Goal: Task Accomplishment & Management: Manage account settings

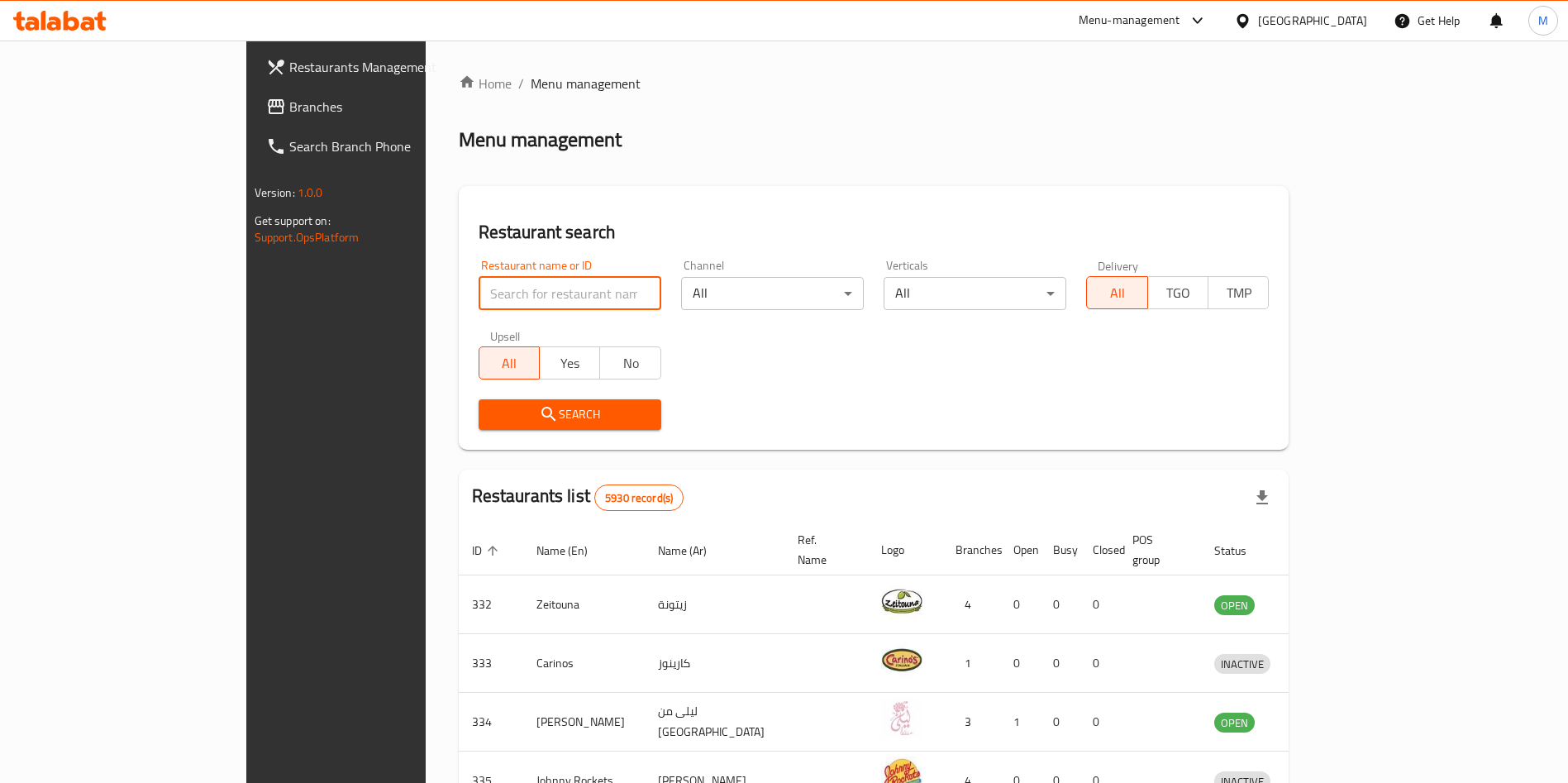
click at [479, 284] on input "search" at bounding box center [570, 294] width 182 height 33
type input "[PERSON_NAME]"
click at [492, 421] on span "Search" at bounding box center [570, 415] width 156 height 21
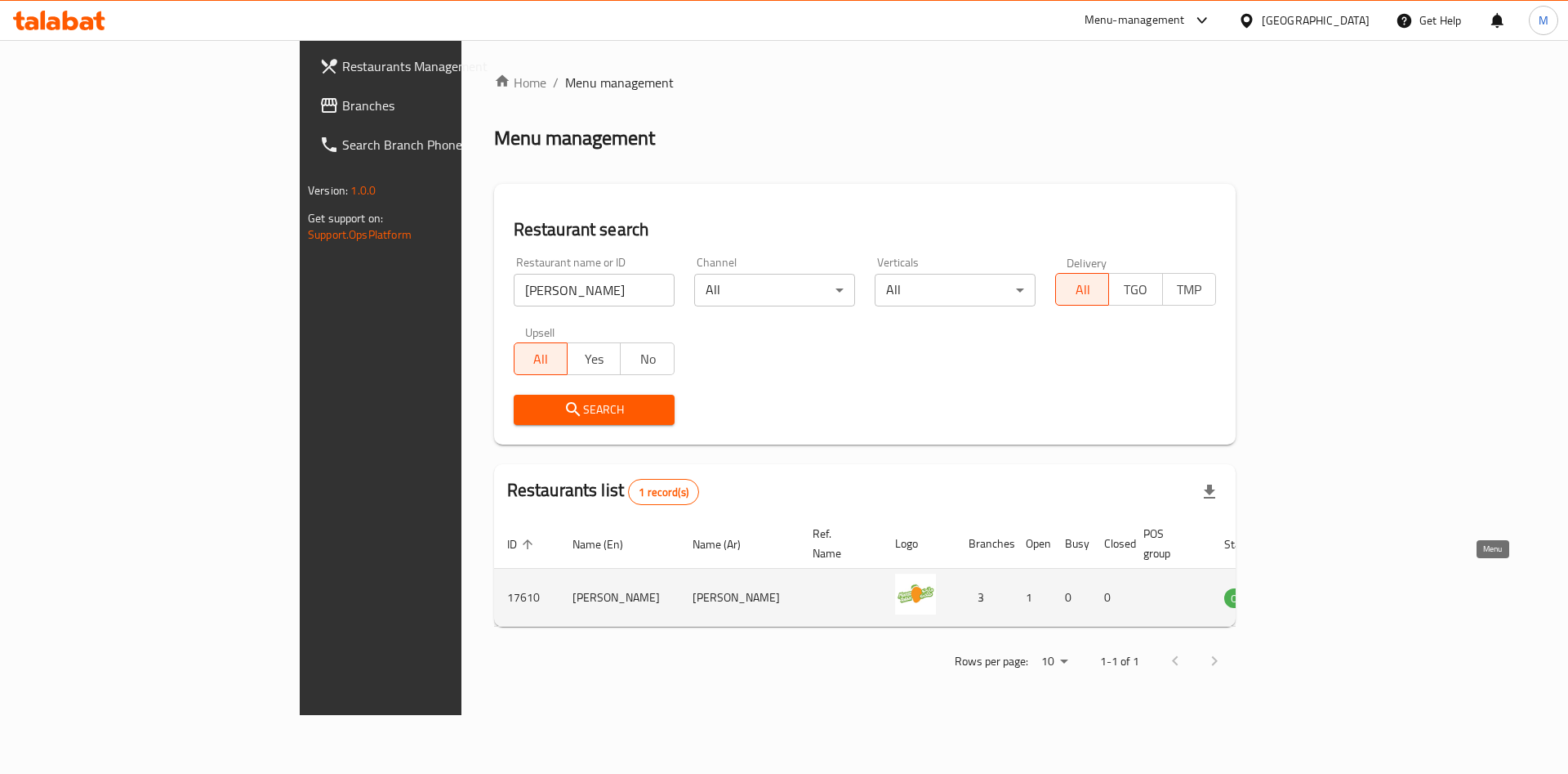
click at [1340, 587] on link "enhanced table" at bounding box center [1325, 597] width 30 height 20
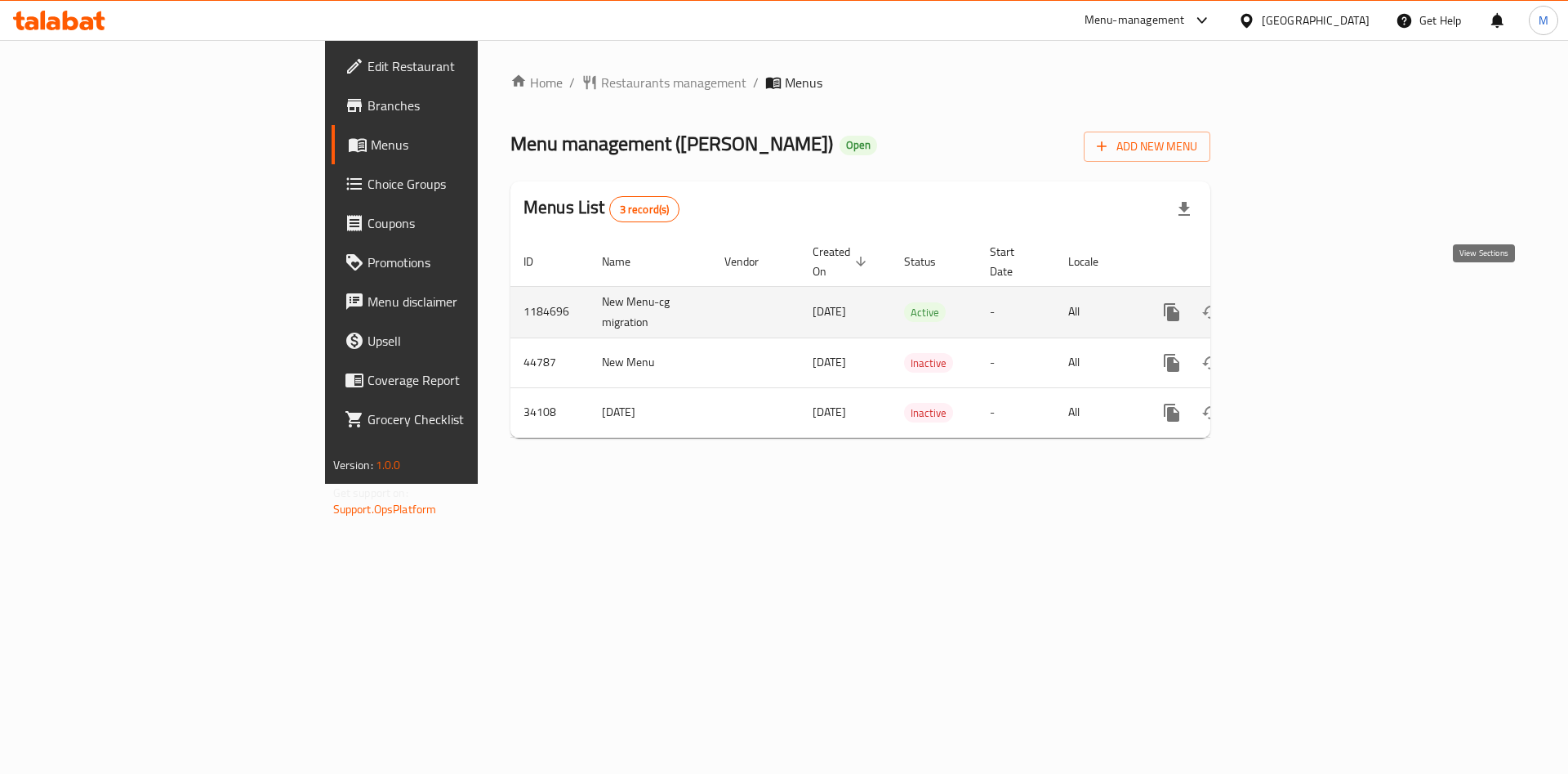
click at [1299, 303] on icon "enhanced table" at bounding box center [1289, 312] width 20 height 20
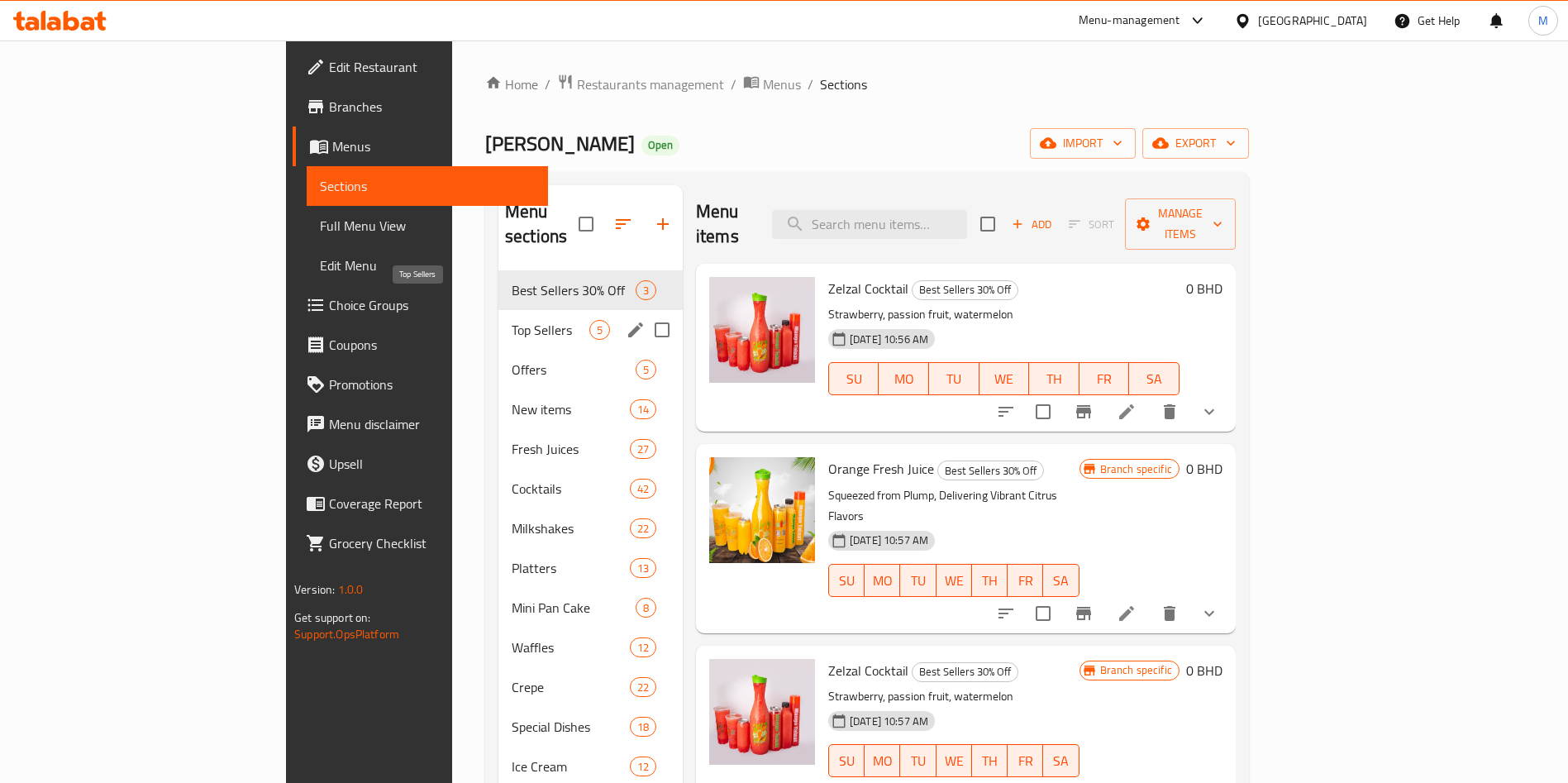
click at [511, 320] on span "Top Sellers" at bounding box center [550, 329] width 78 height 20
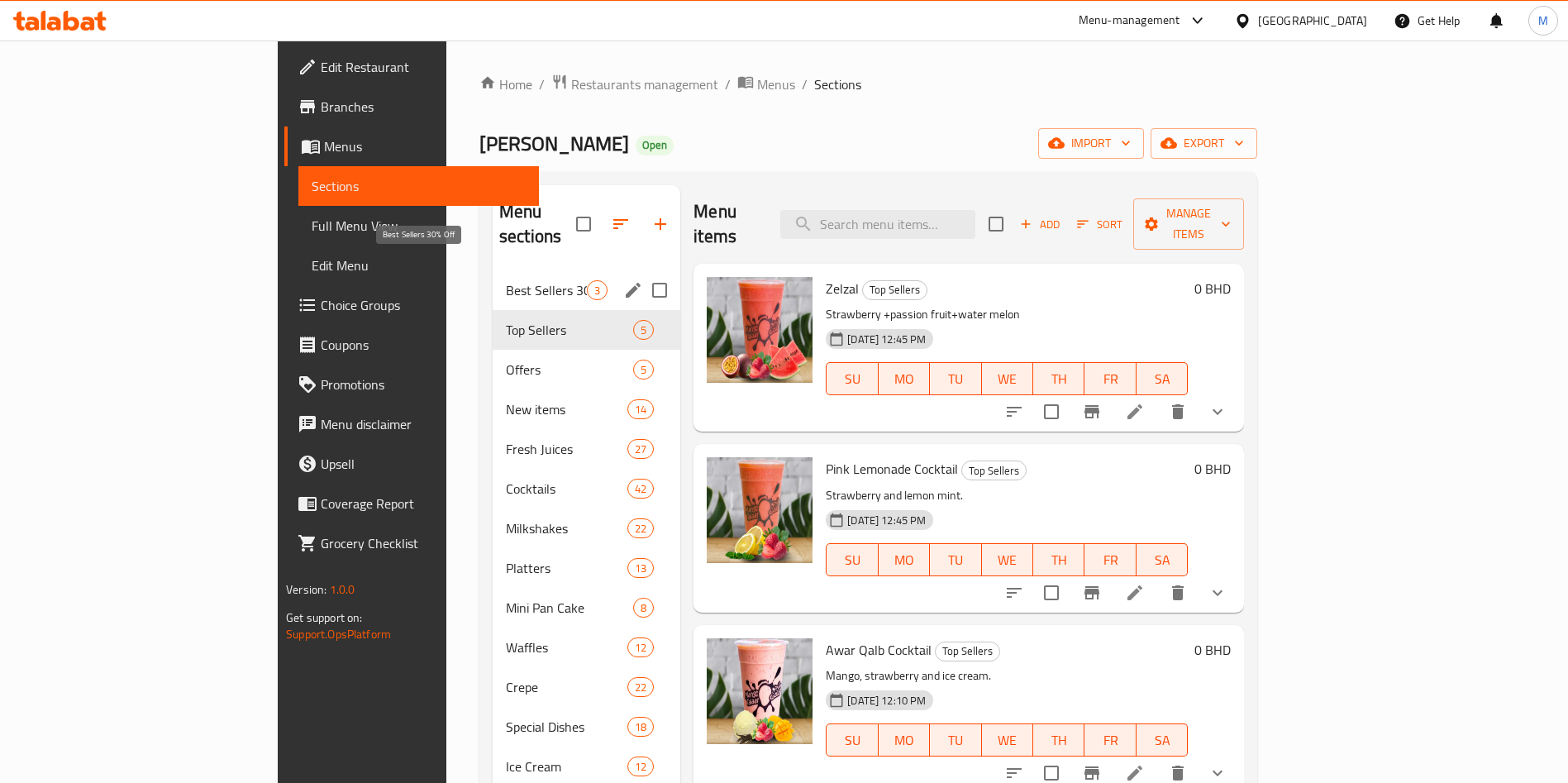
click at [506, 280] on span "Best Sellers 30% Off" at bounding box center [546, 290] width 81 height 20
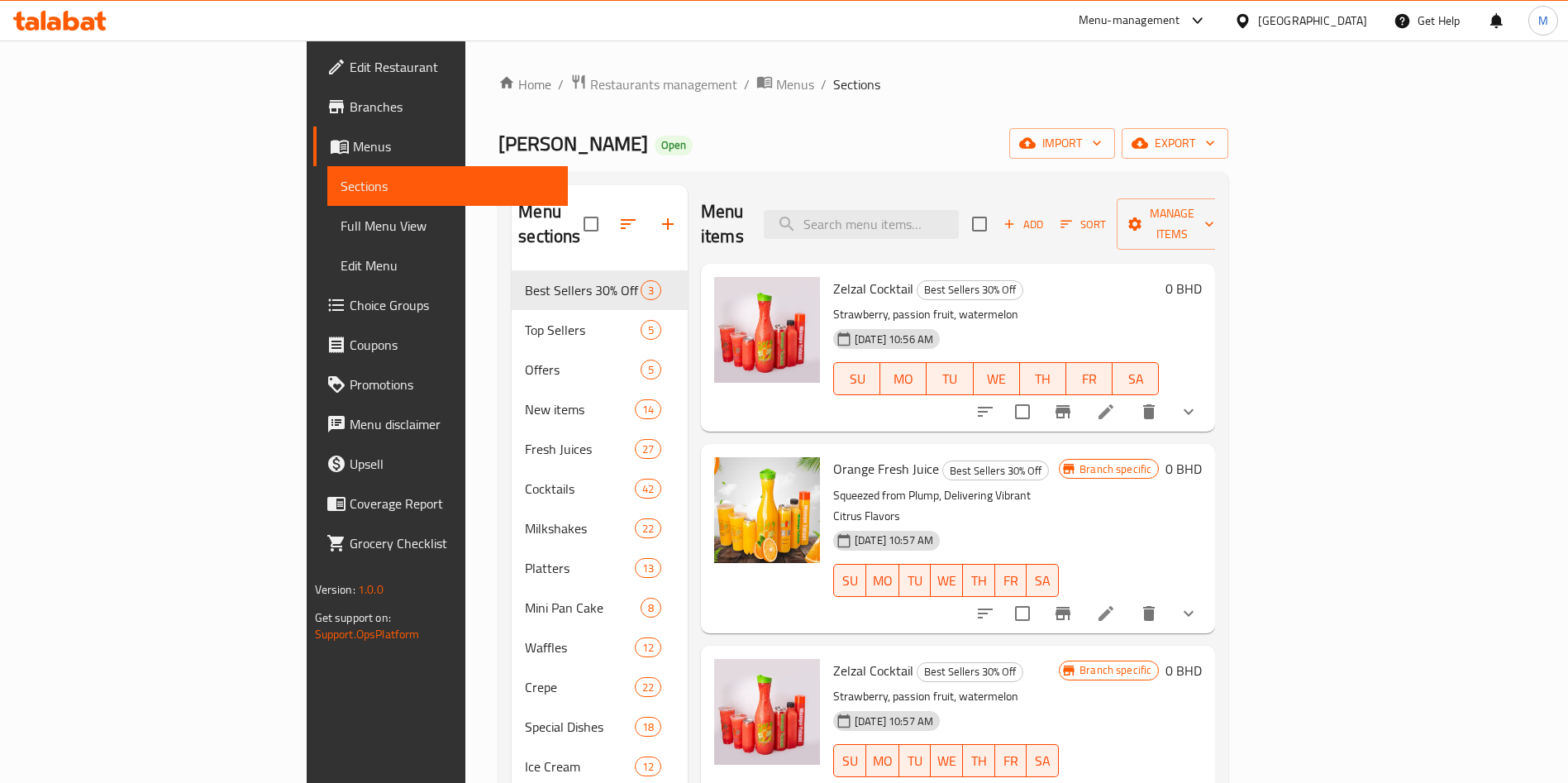
click at [833, 276] on span "Zelzal Cocktail" at bounding box center [873, 289] width 81 height 25
click at [1070, 405] on icon "Branch-specific-item" at bounding box center [1063, 412] width 15 height 13
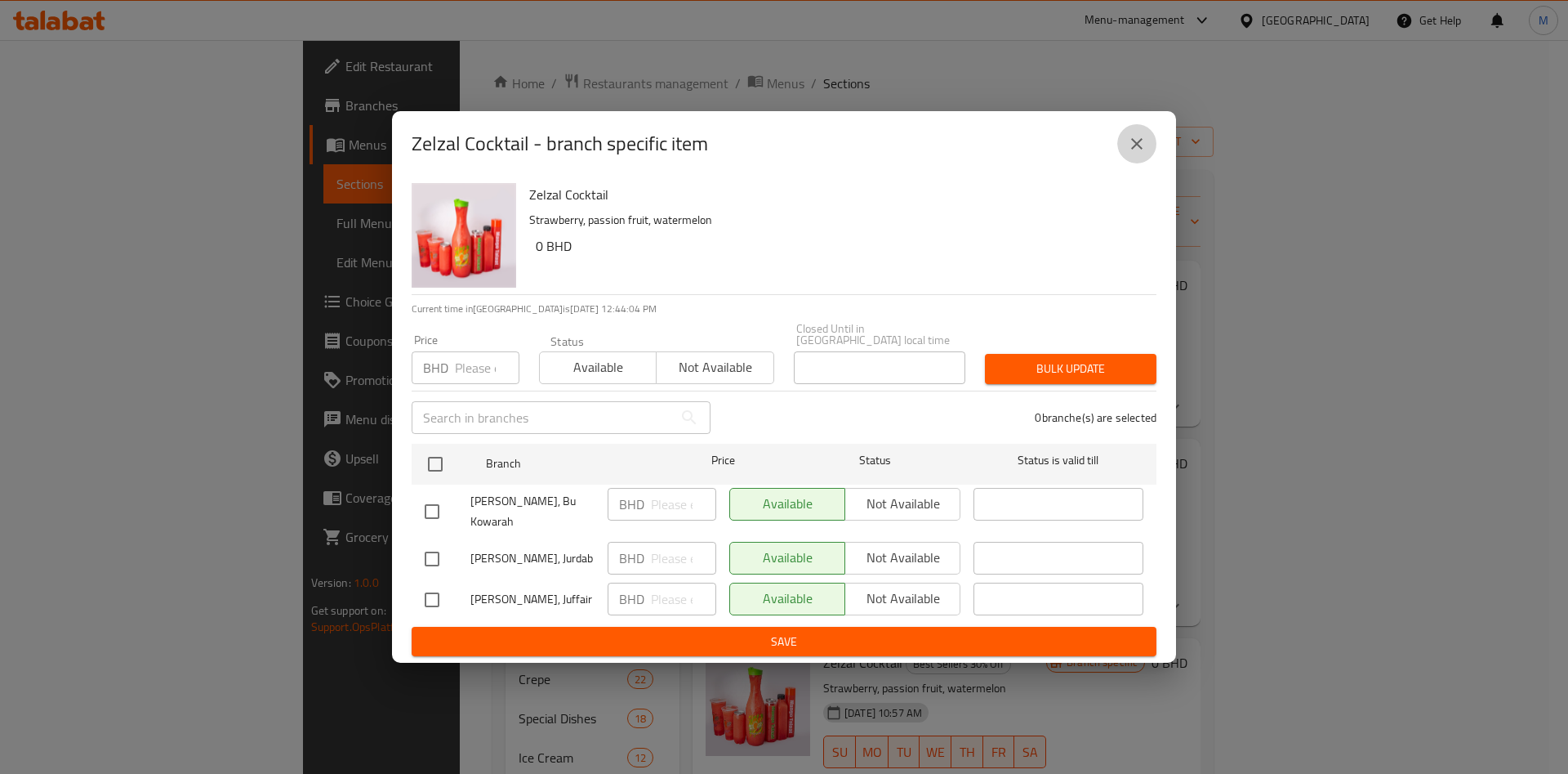
click at [1140, 138] on button "close" at bounding box center [1136, 143] width 39 height 39
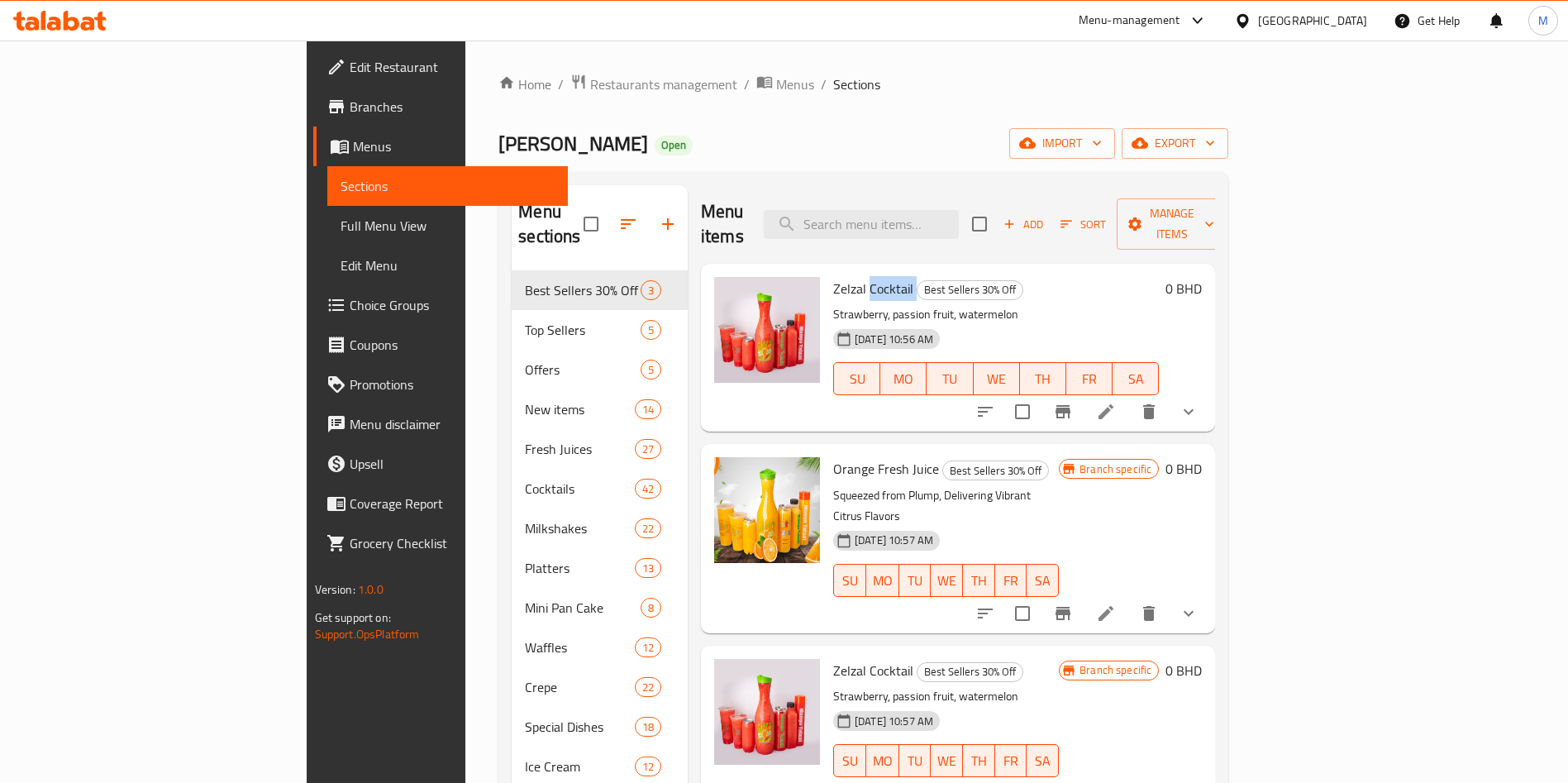
click at [1073, 402] on icon "Branch-specific-item" at bounding box center [1062, 412] width 20 height 20
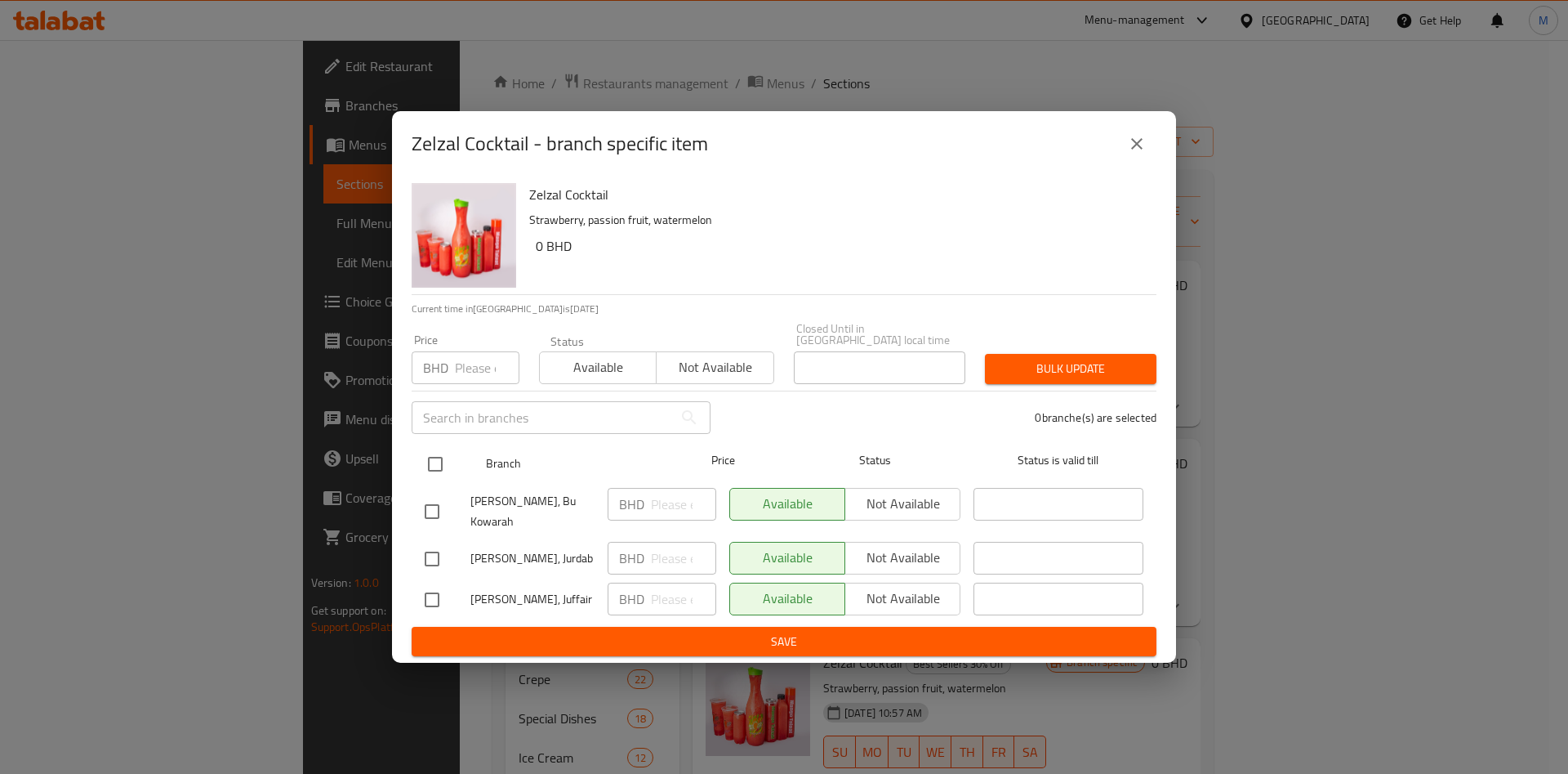
click at [447, 455] on input "checkbox" at bounding box center [435, 464] width 34 height 34
checkbox input "true"
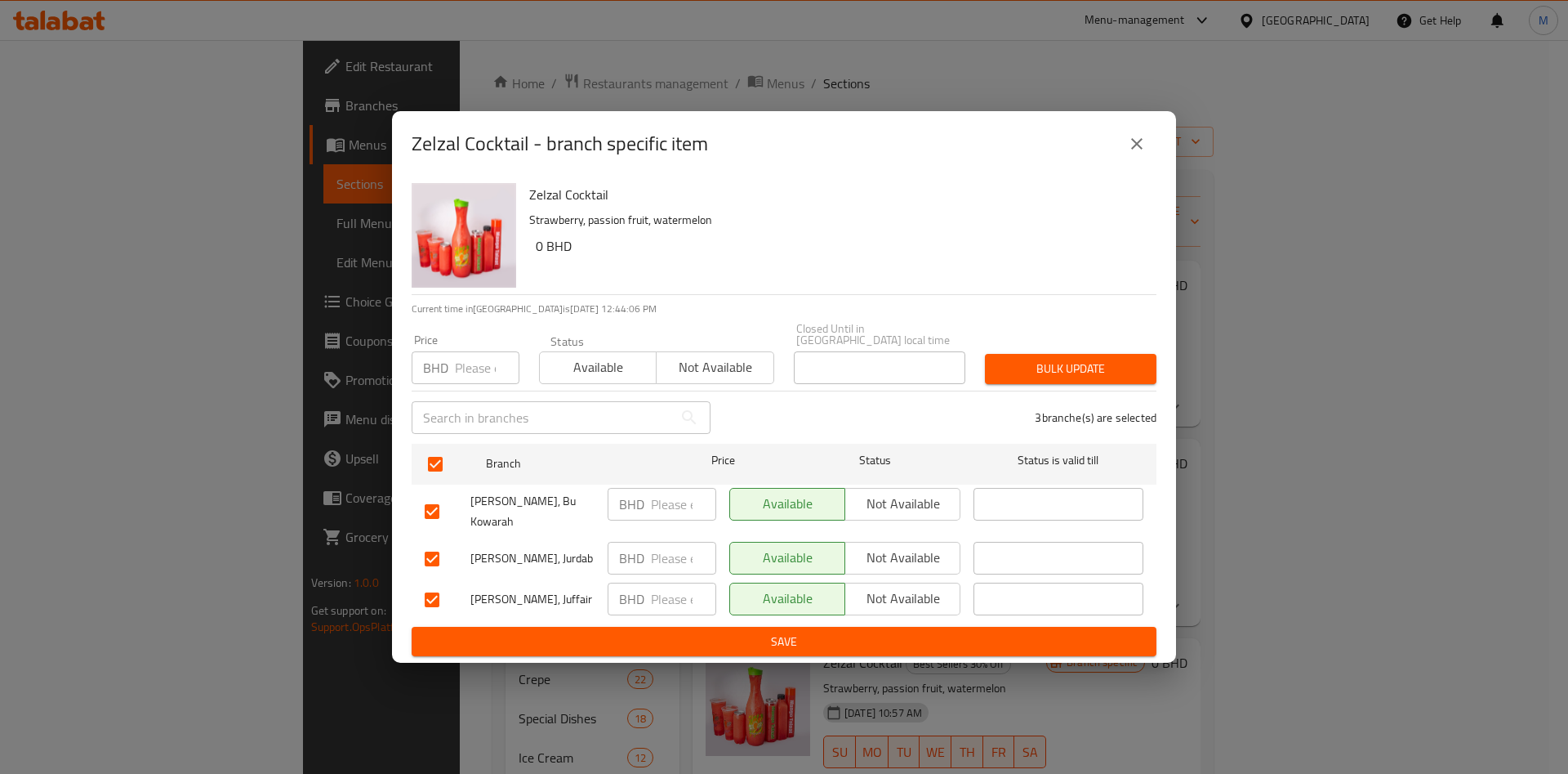
click at [575, 367] on span "Available" at bounding box center [597, 367] width 103 height 24
click at [531, 351] on div "Status Available Not available" at bounding box center [656, 359] width 255 height 68
click at [579, 356] on span "Available" at bounding box center [597, 367] width 103 height 24
click at [1128, 364] on span "Bulk update" at bounding box center [1070, 369] width 145 height 21
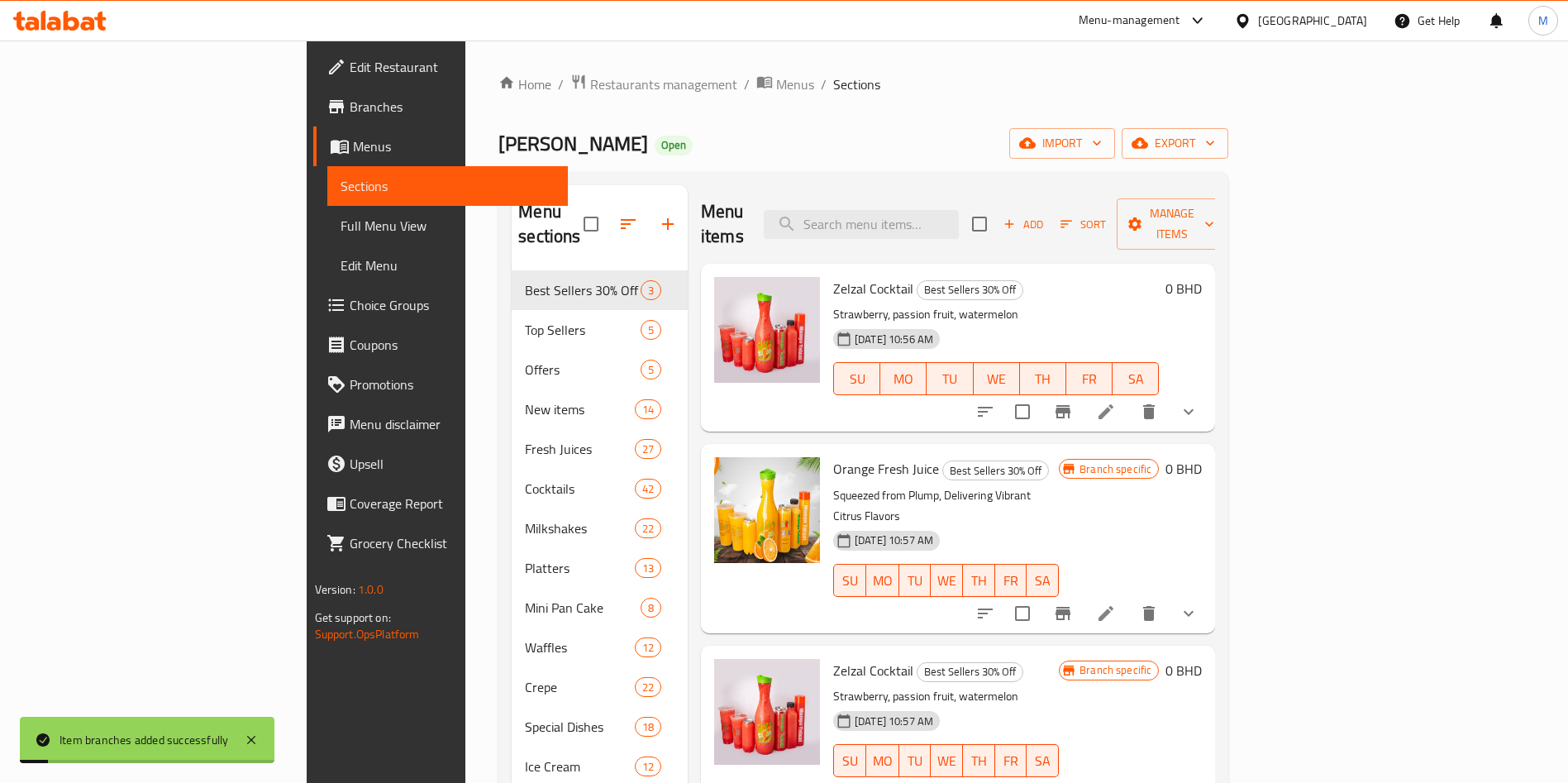
click at [1070, 405] on icon "Branch-specific-item" at bounding box center [1063, 412] width 15 height 13
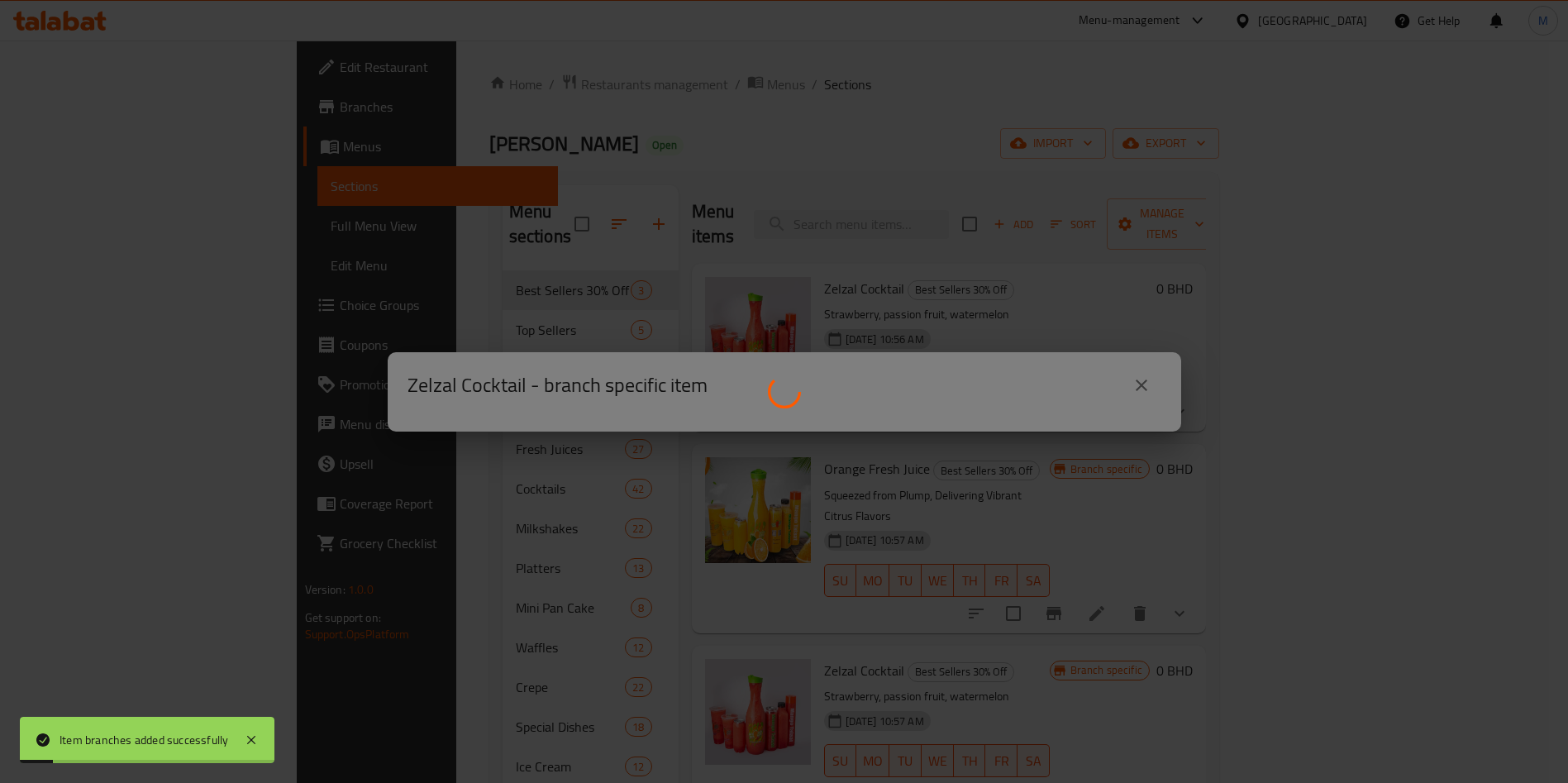
click at [1376, 387] on div at bounding box center [784, 392] width 1568 height 783
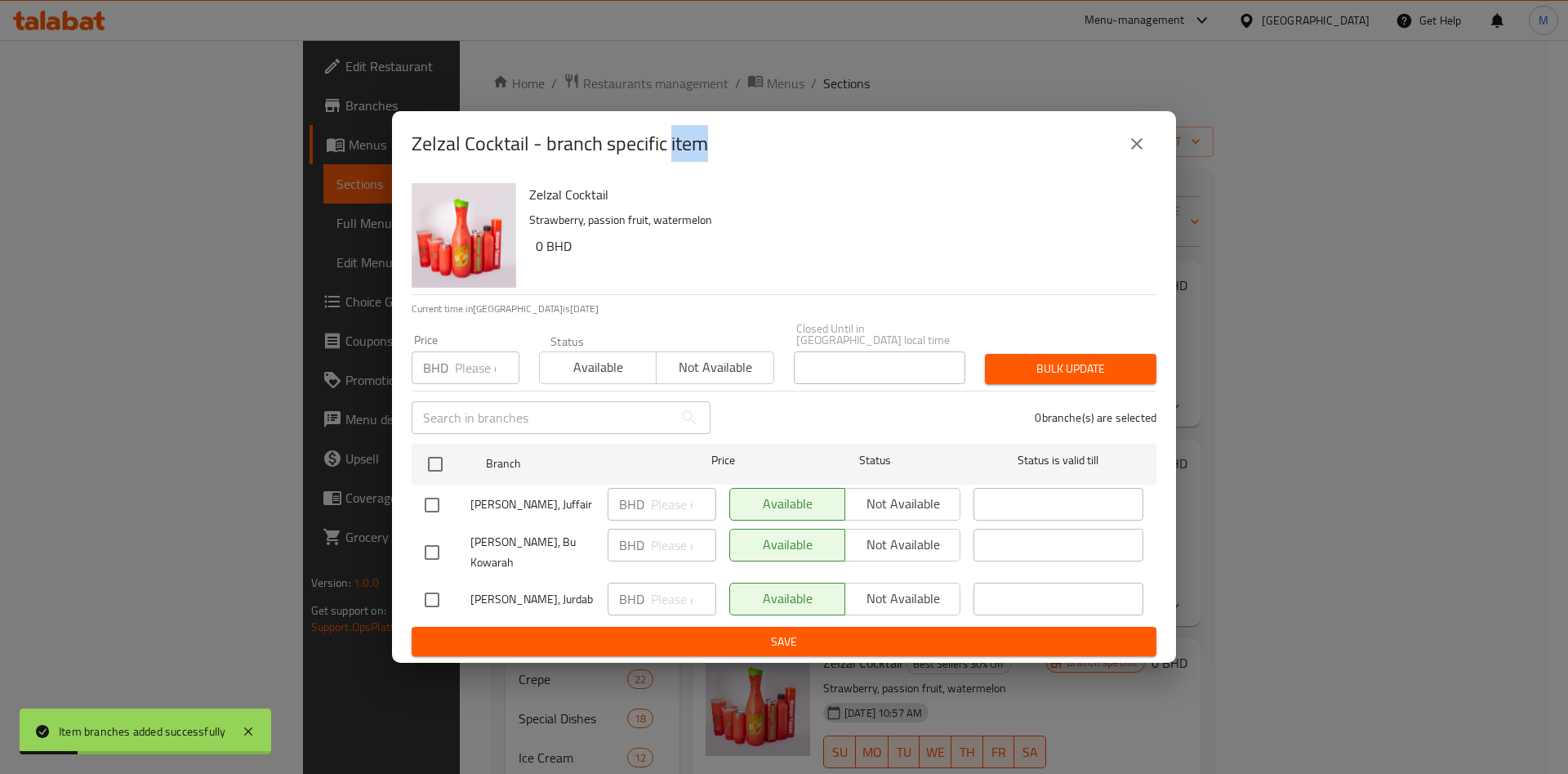
click at [858, 76] on div "Zelzal Cocktail - branch specific item Zelzal Cocktail Strawberry, passion frui…" at bounding box center [784, 387] width 1568 height 774
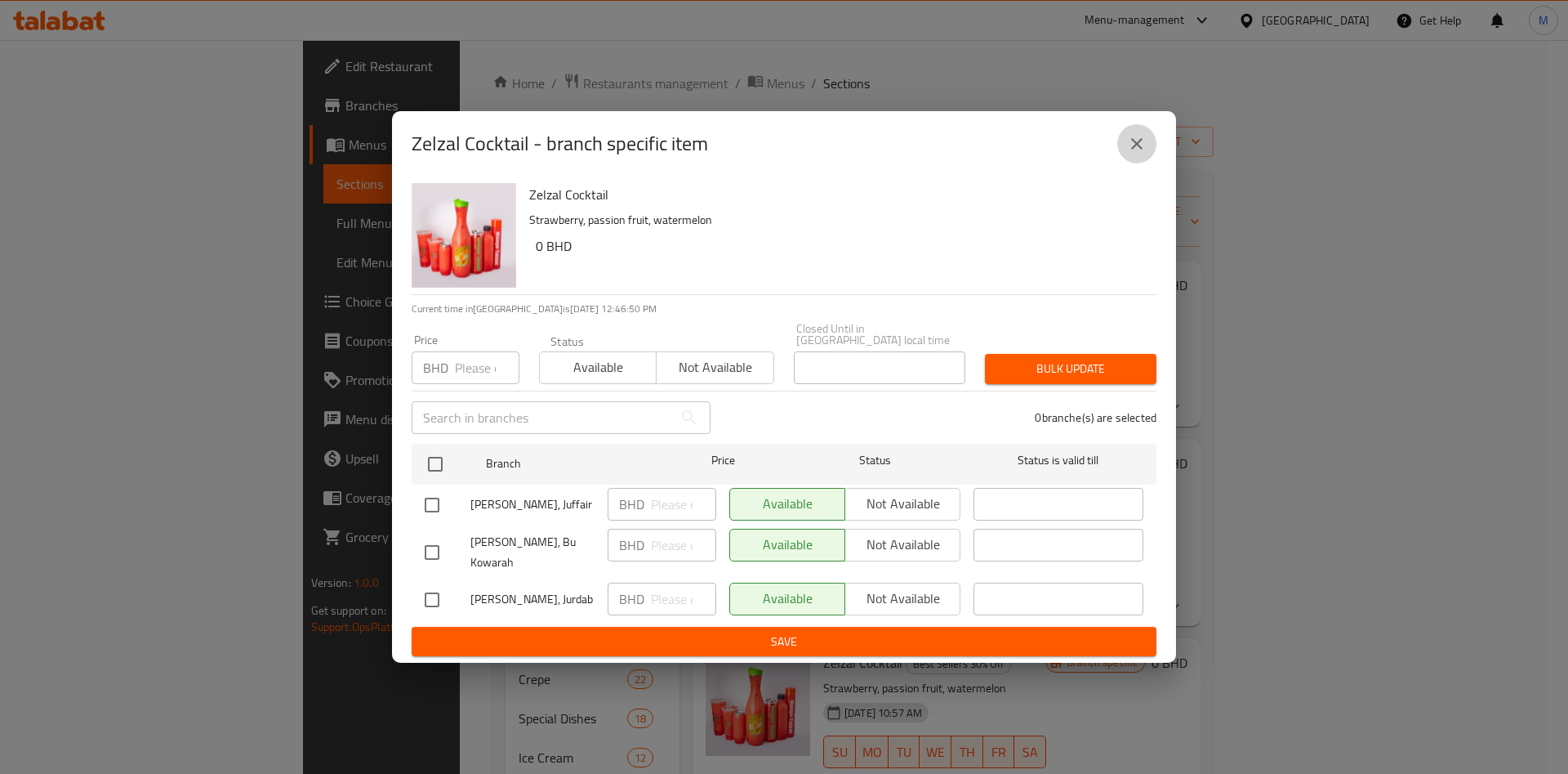
click at [1119, 158] on button "close" at bounding box center [1136, 143] width 39 height 39
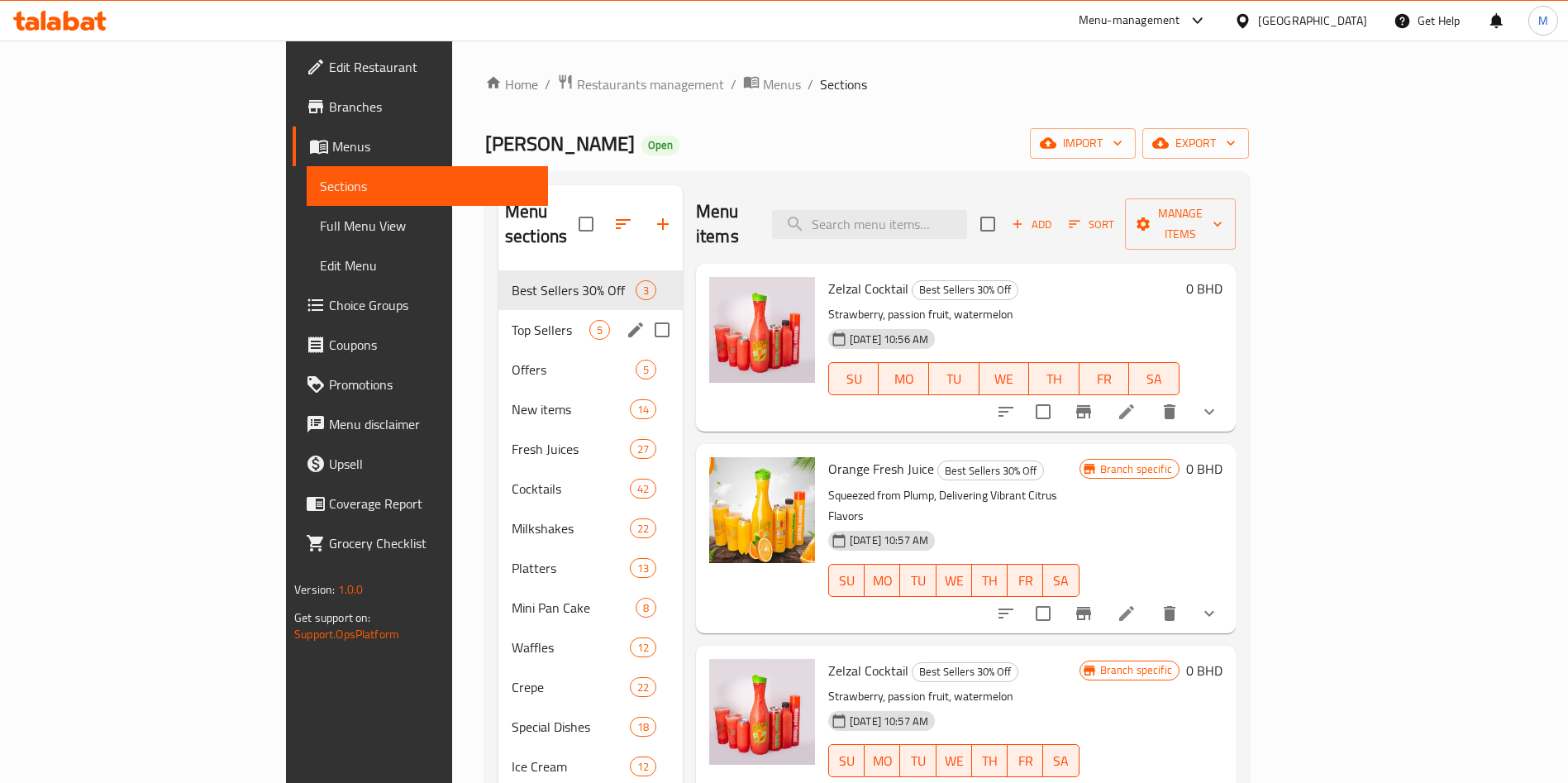
click at [498, 310] on div "Top Sellers 5" at bounding box center [590, 329] width 184 height 39
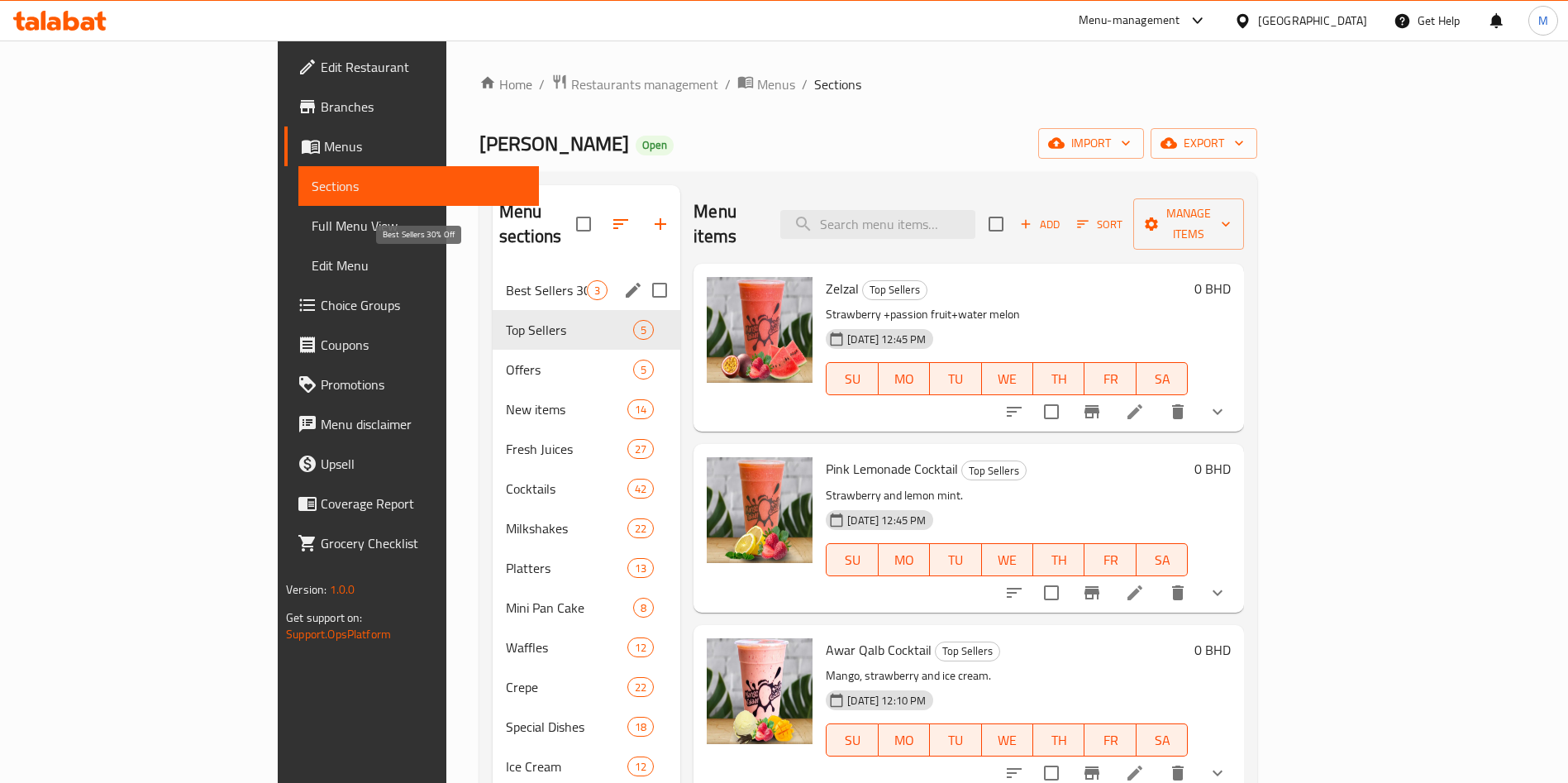
click at [506, 280] on span "Best Sellers 30% Off" at bounding box center [546, 290] width 81 height 20
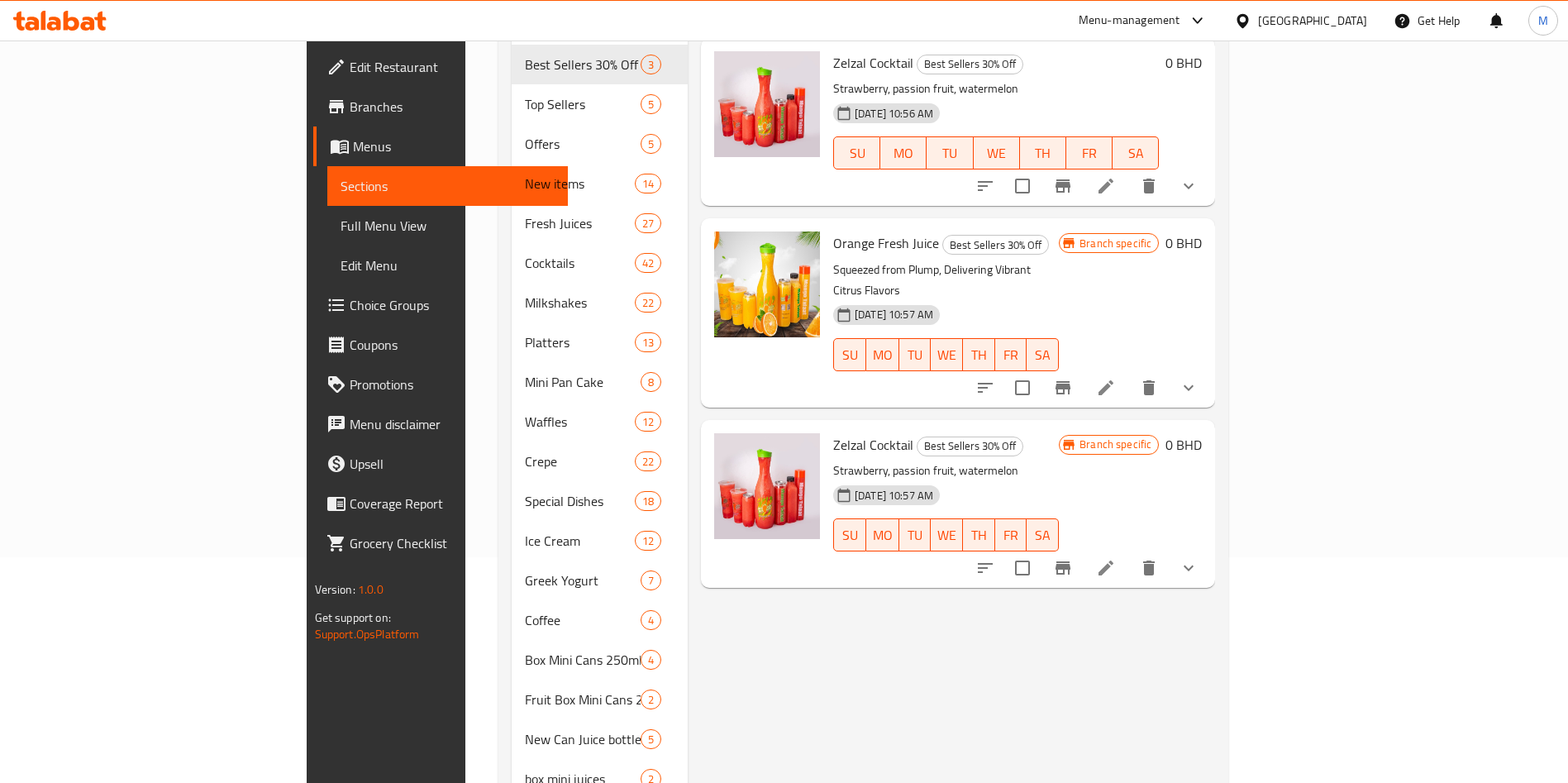
scroll to position [248, 0]
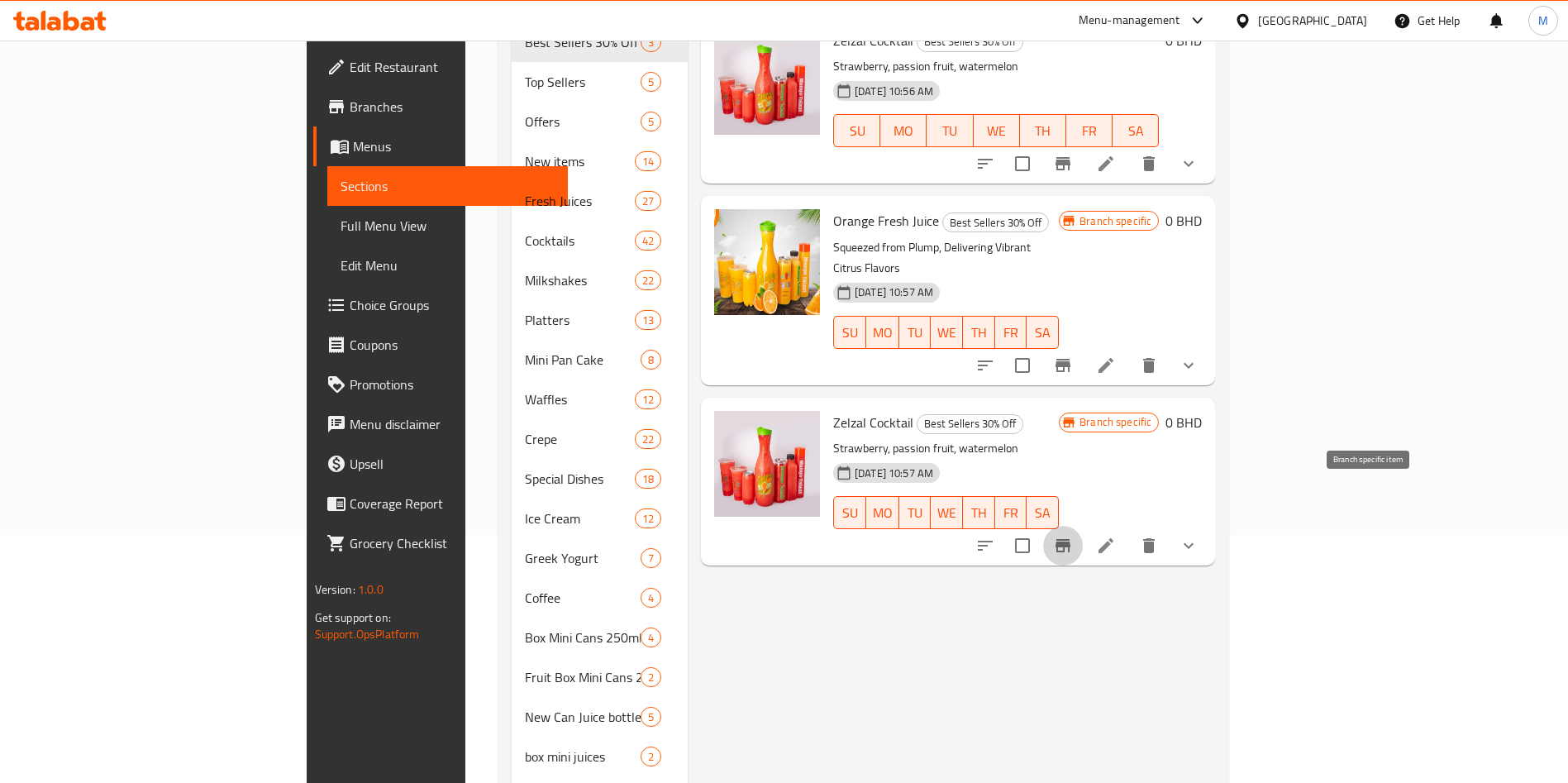
click at [1073, 535] on icon "Branch-specific-item" at bounding box center [1062, 545] width 20 height 20
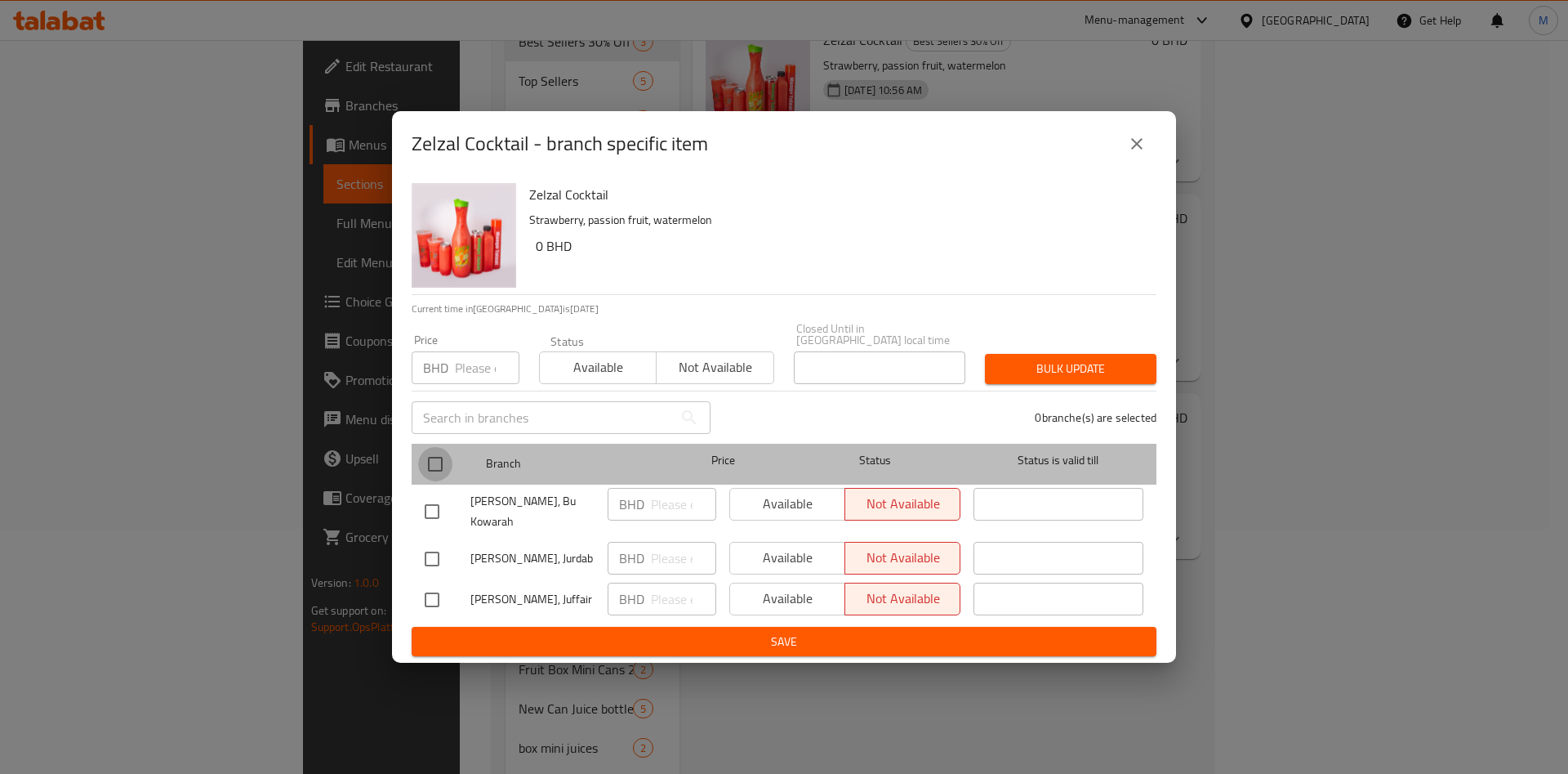
click at [439, 453] on input "checkbox" at bounding box center [435, 464] width 34 height 34
checkbox input "true"
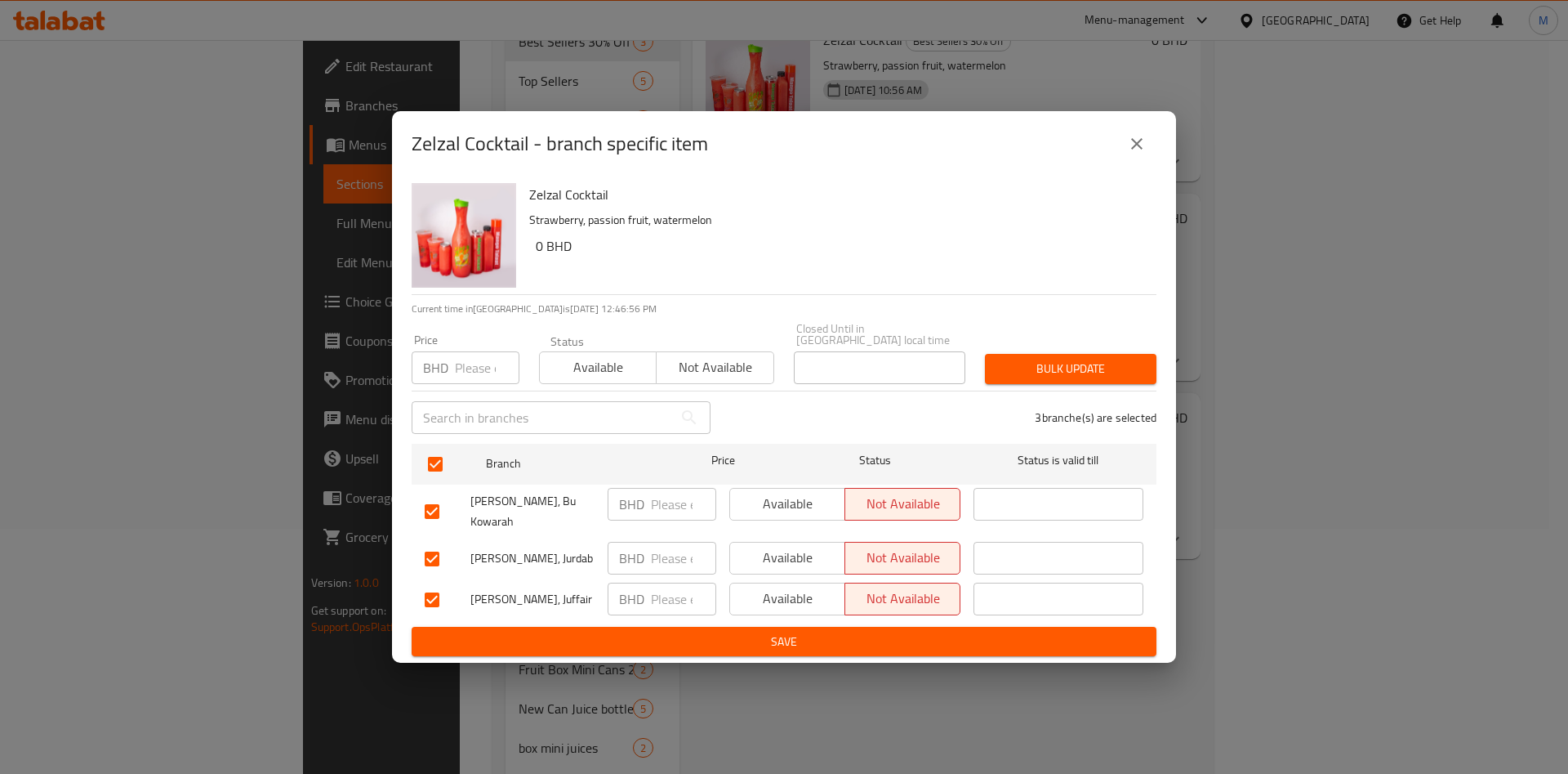
click at [576, 366] on span "Available" at bounding box center [597, 367] width 103 height 24
click at [1047, 388] on div "3 branche(s) are selected" at bounding box center [943, 417] width 446 height 59
click at [1047, 378] on button "Bulk update" at bounding box center [1070, 369] width 172 height 30
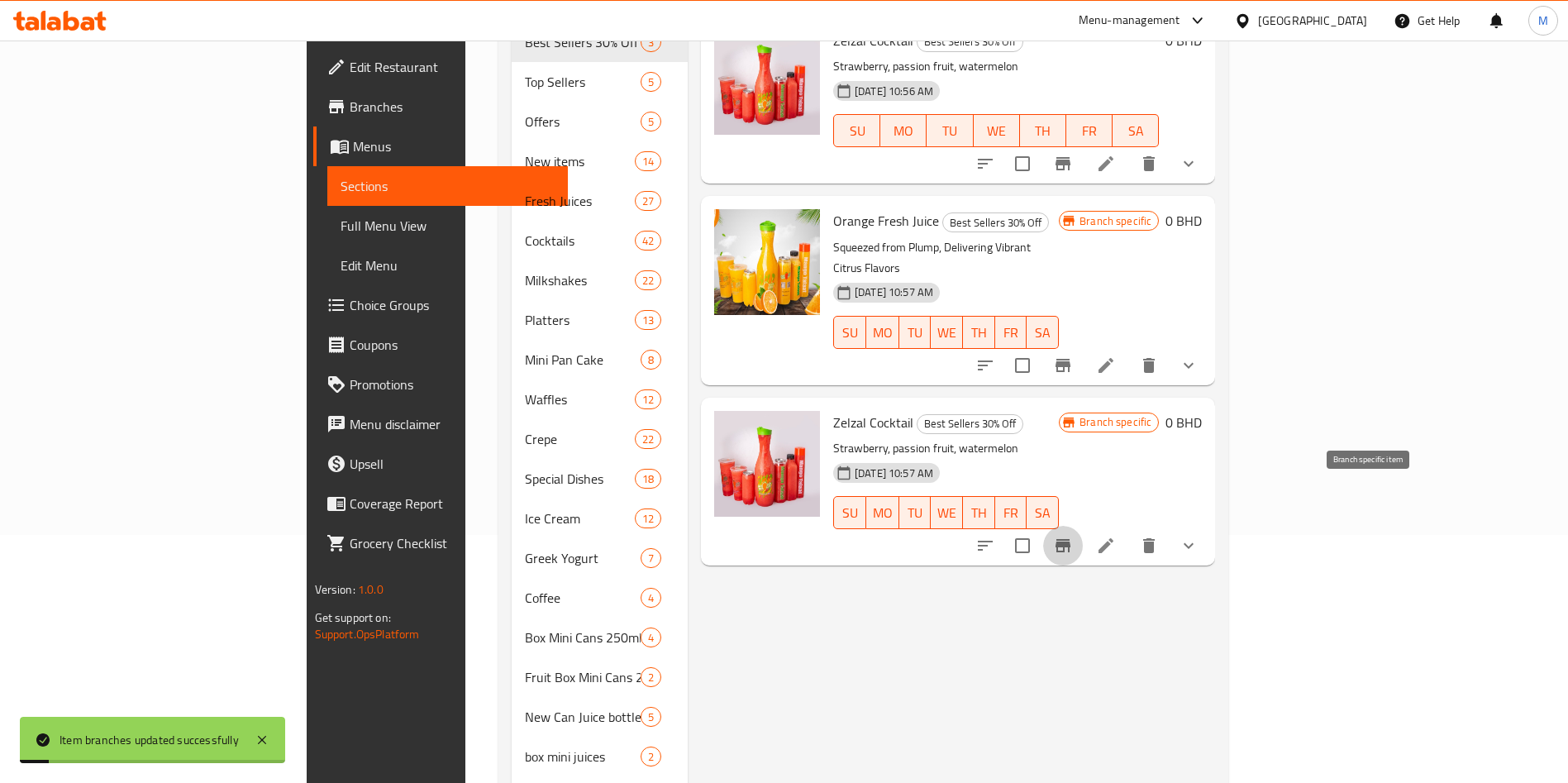
click at [1073, 535] on icon "Branch-specific-item" at bounding box center [1062, 545] width 20 height 20
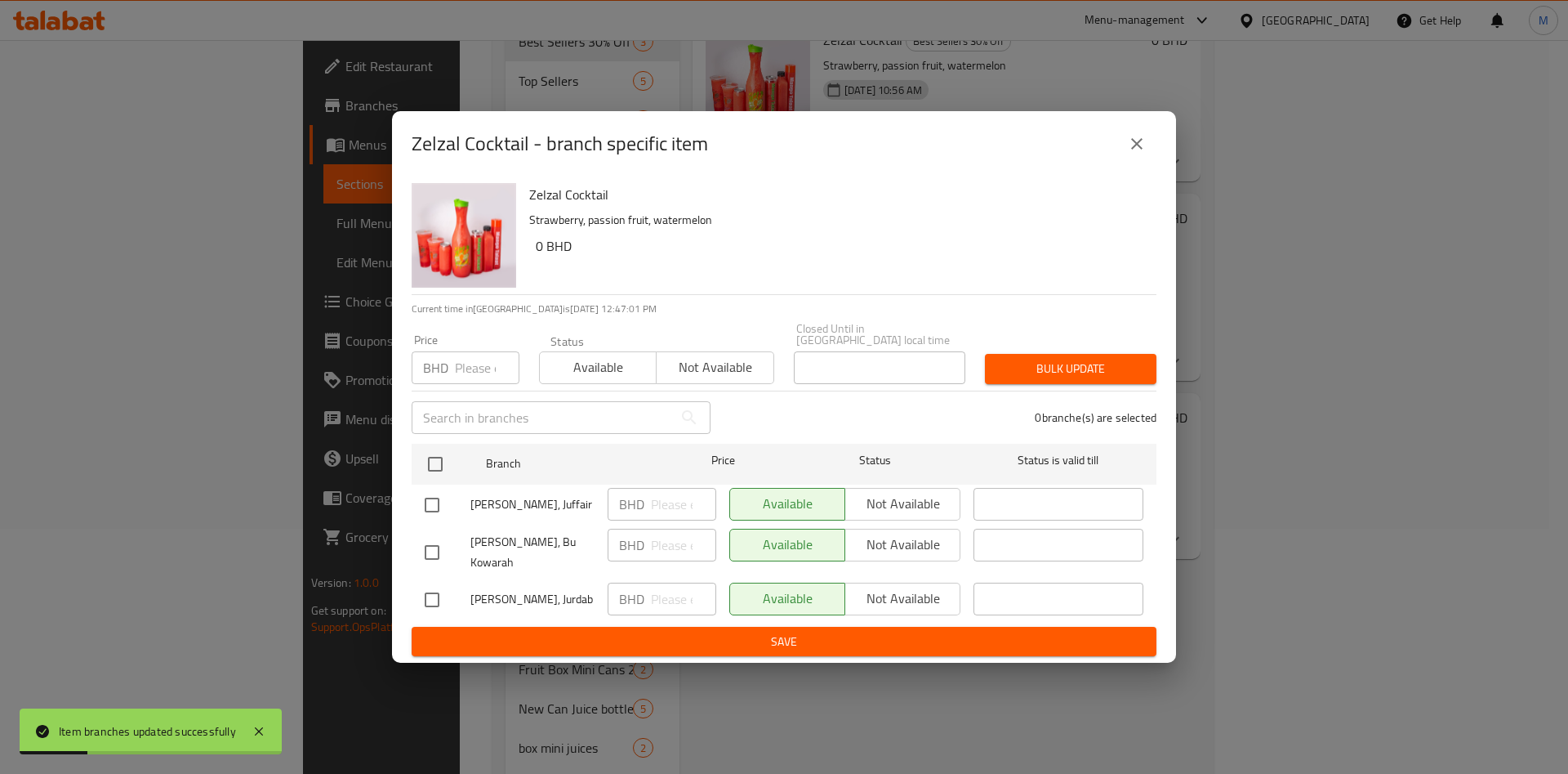
click at [1139, 148] on icon "close" at bounding box center [1137, 144] width 11 height 11
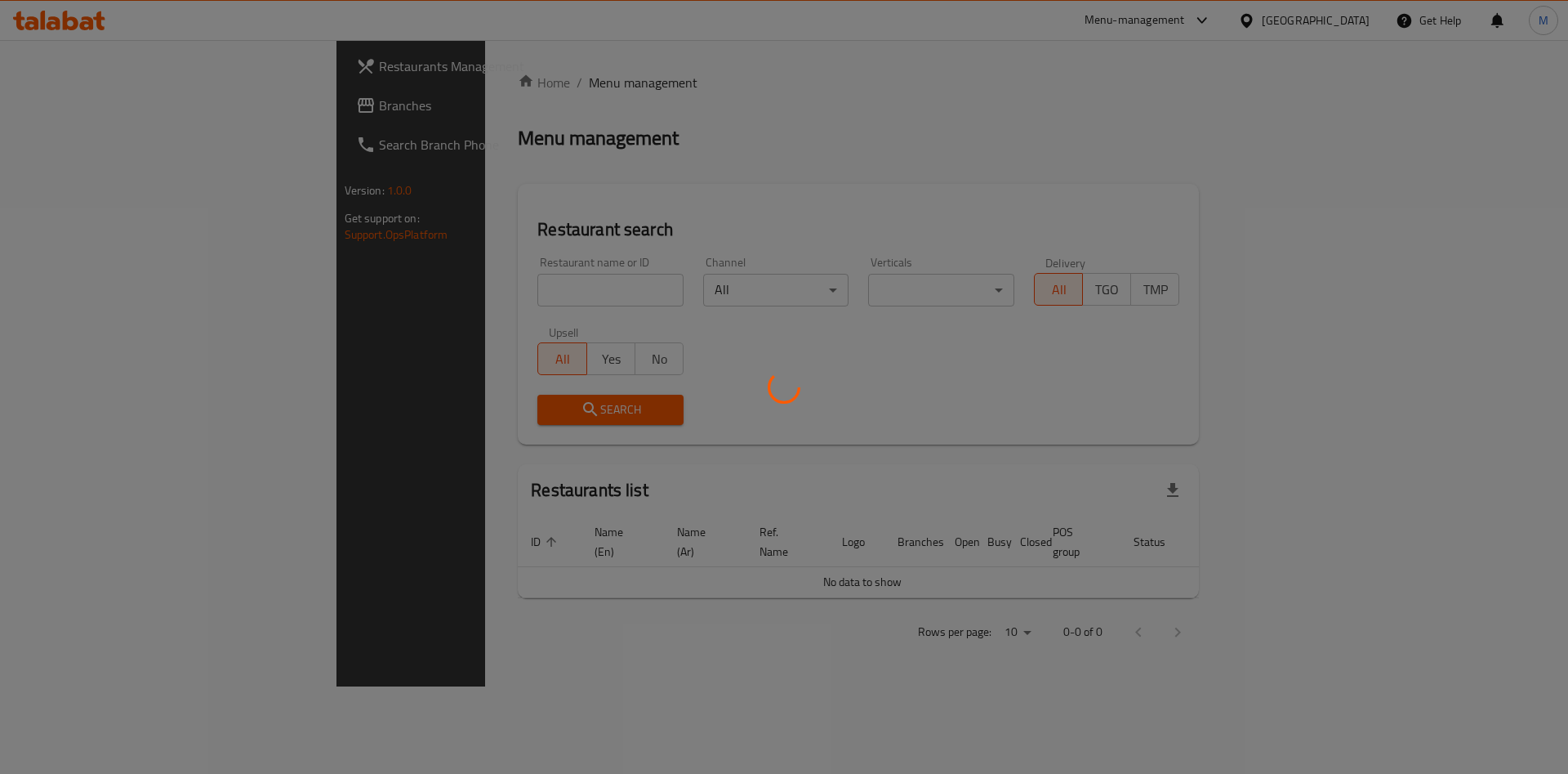
click at [437, 286] on div at bounding box center [784, 387] width 1568 height 774
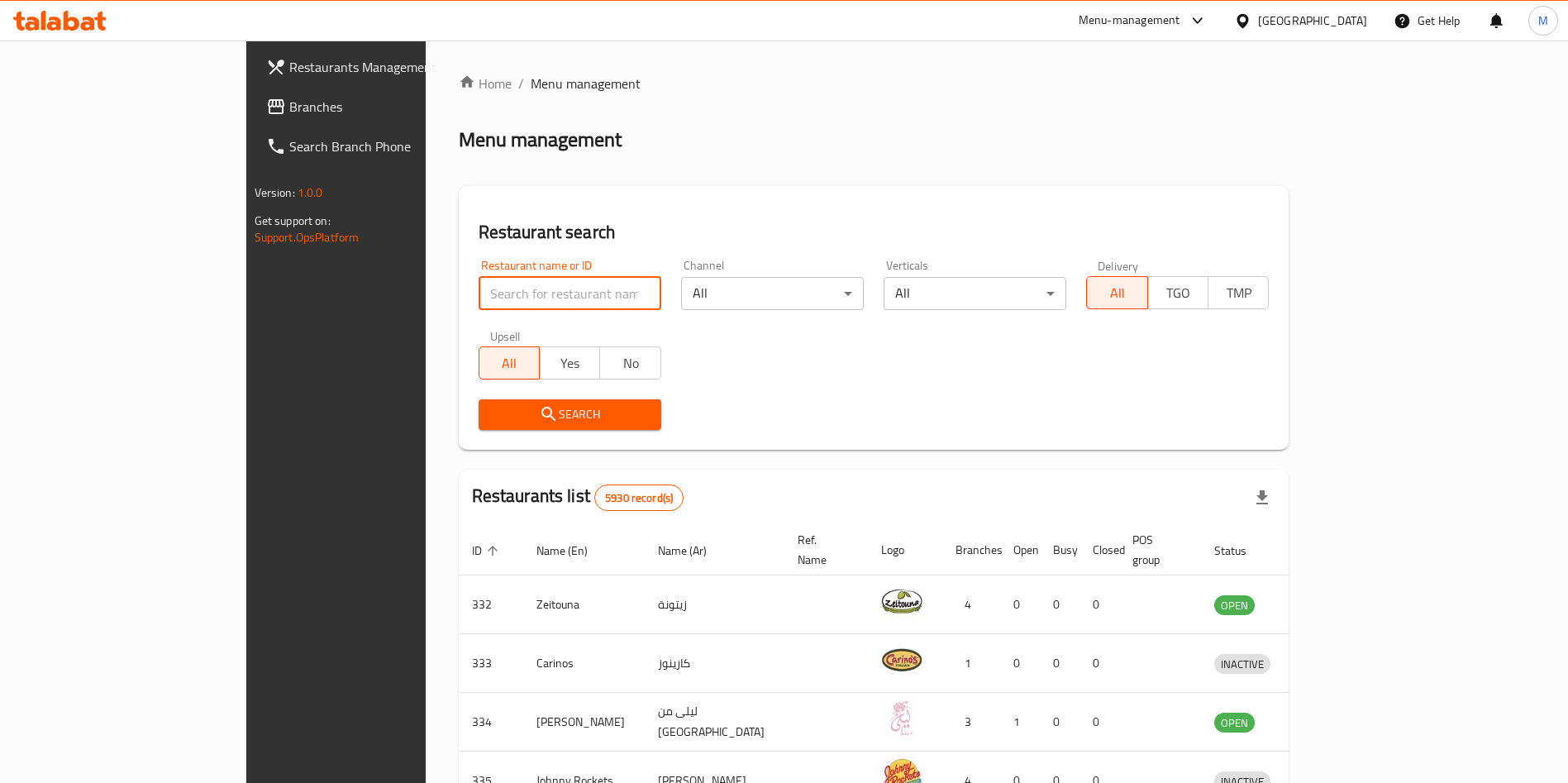
click at [479, 299] on input "search" at bounding box center [570, 294] width 182 height 33
type input "The Lebanese Bakery"
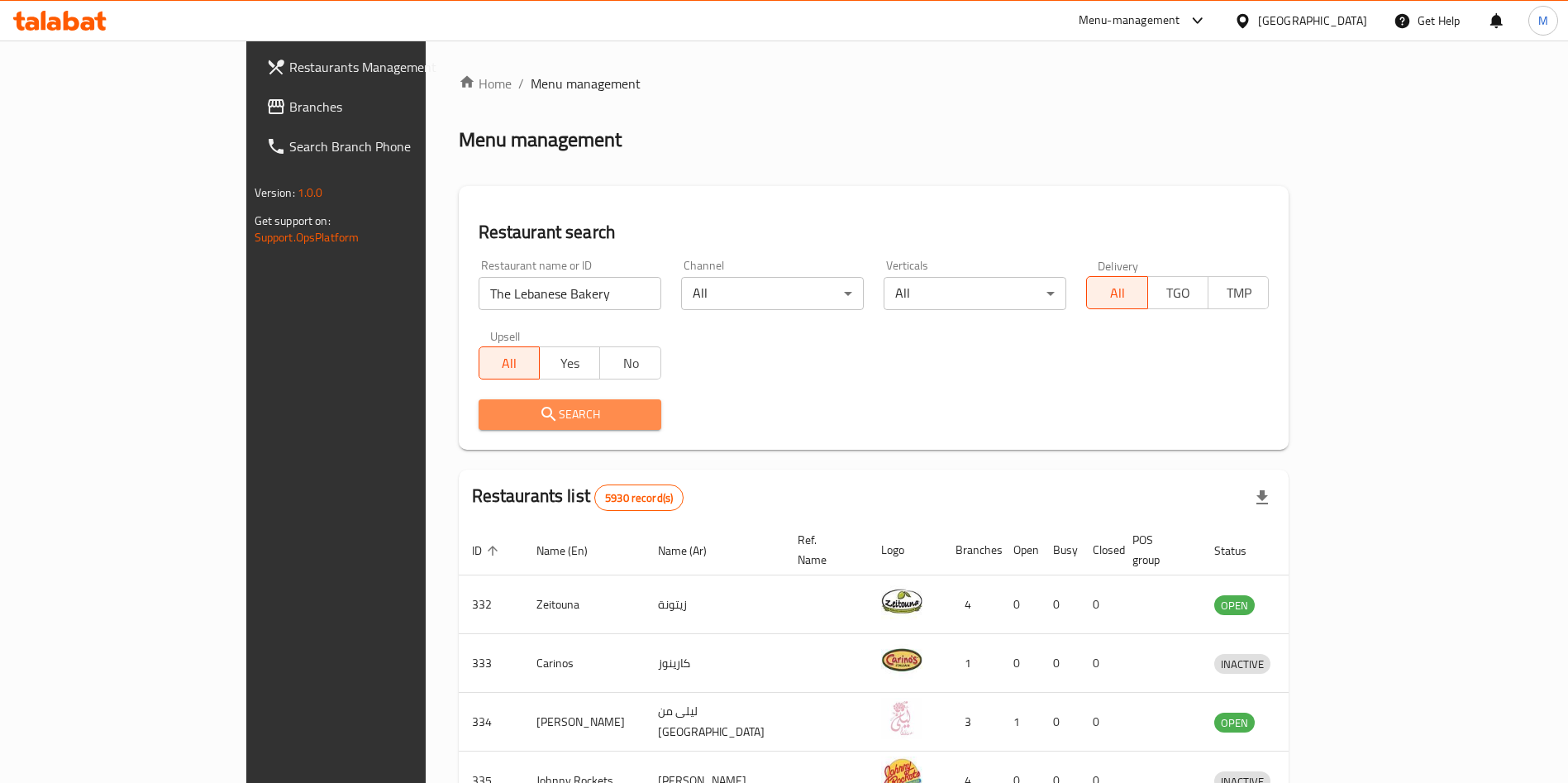
click at [518, 418] on span "Search" at bounding box center [570, 415] width 156 height 21
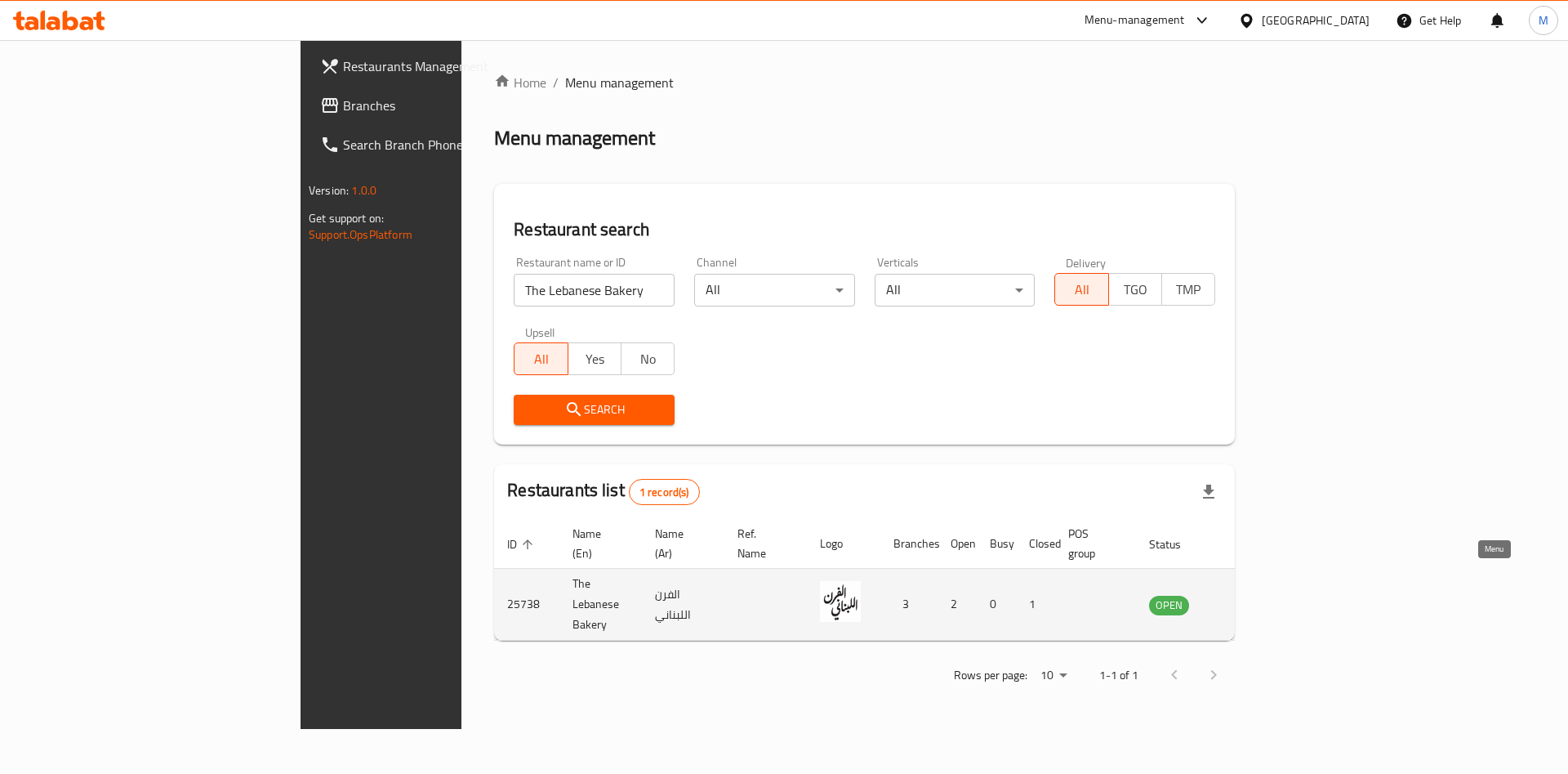
click at [1265, 595] on link "enhanced table" at bounding box center [1249, 604] width 30 height 20
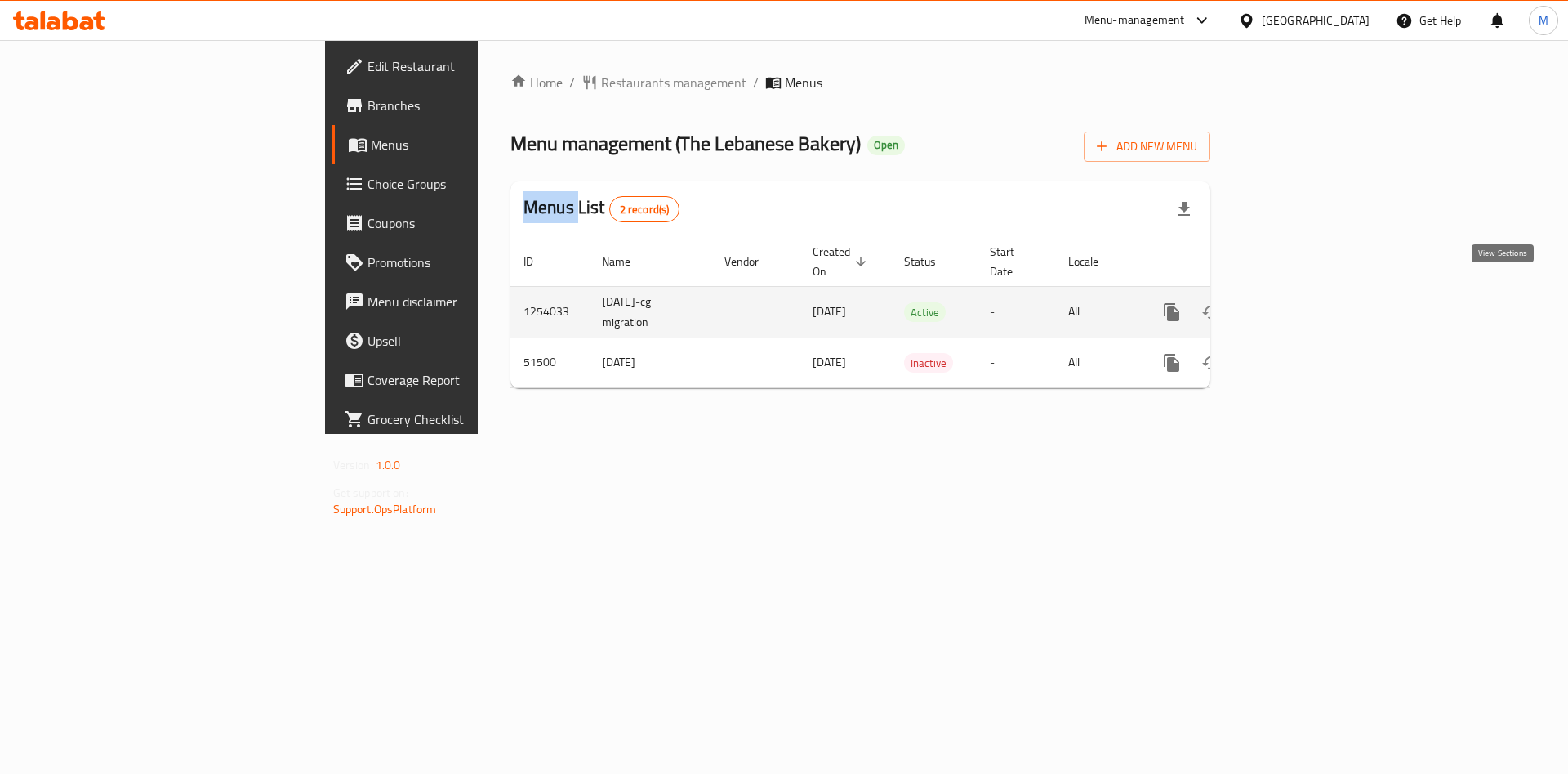
click at [1297, 304] on icon "enhanced table" at bounding box center [1289, 312] width 15 height 15
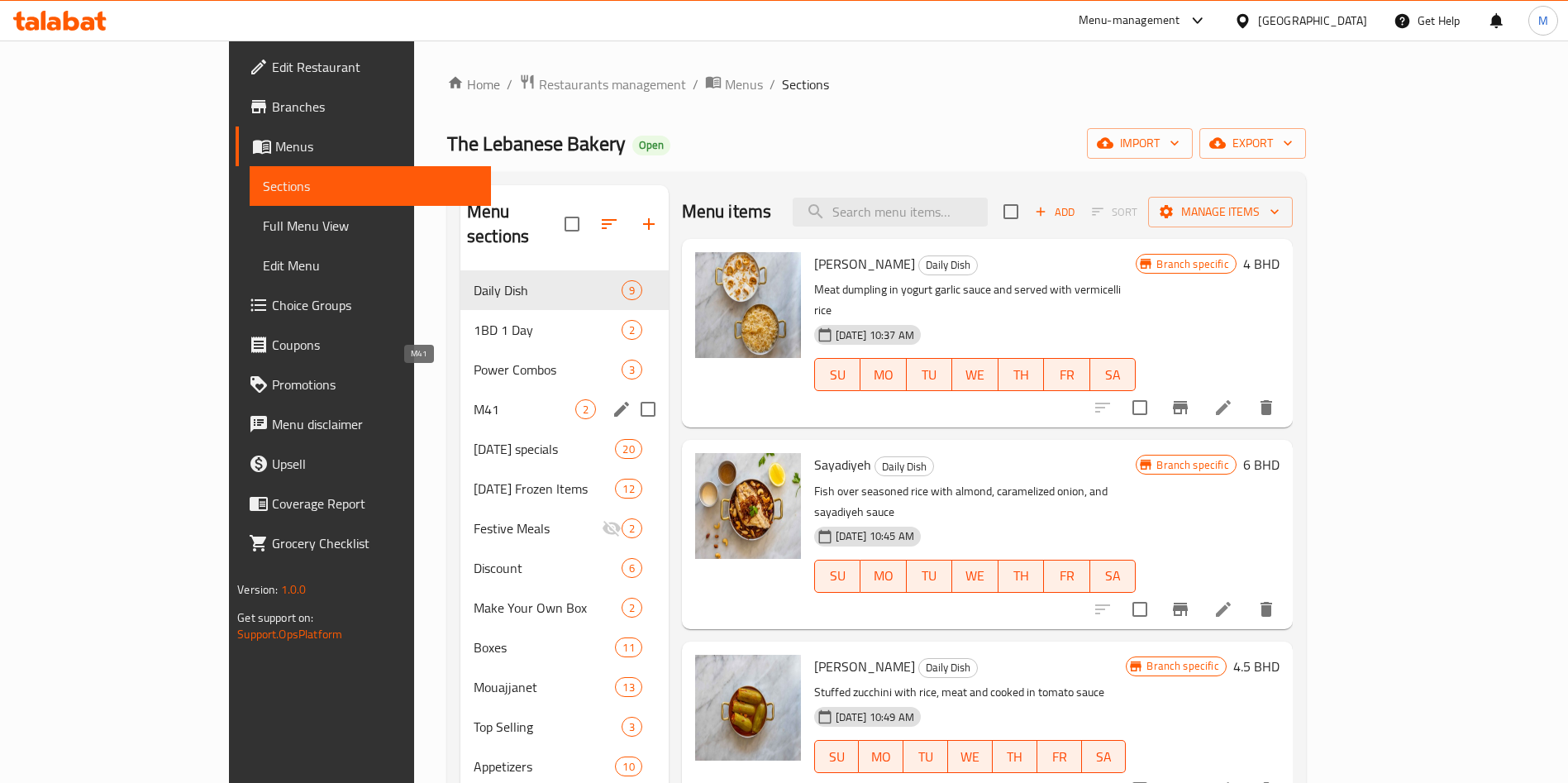
click at [474, 399] on span "M41" at bounding box center [525, 409] width 102 height 20
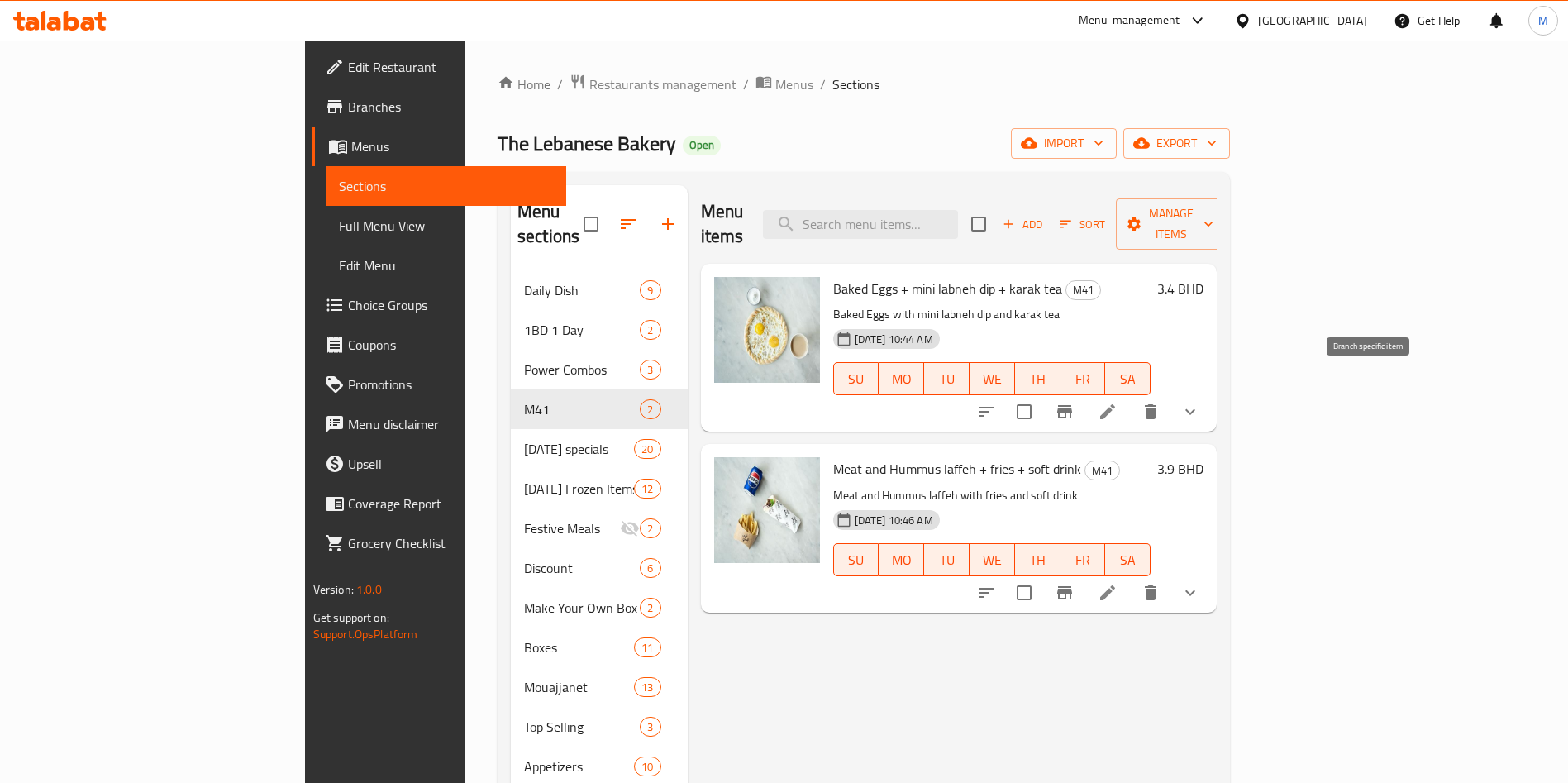
click at [1072, 405] on icon "Branch-specific-item" at bounding box center [1065, 412] width 15 height 13
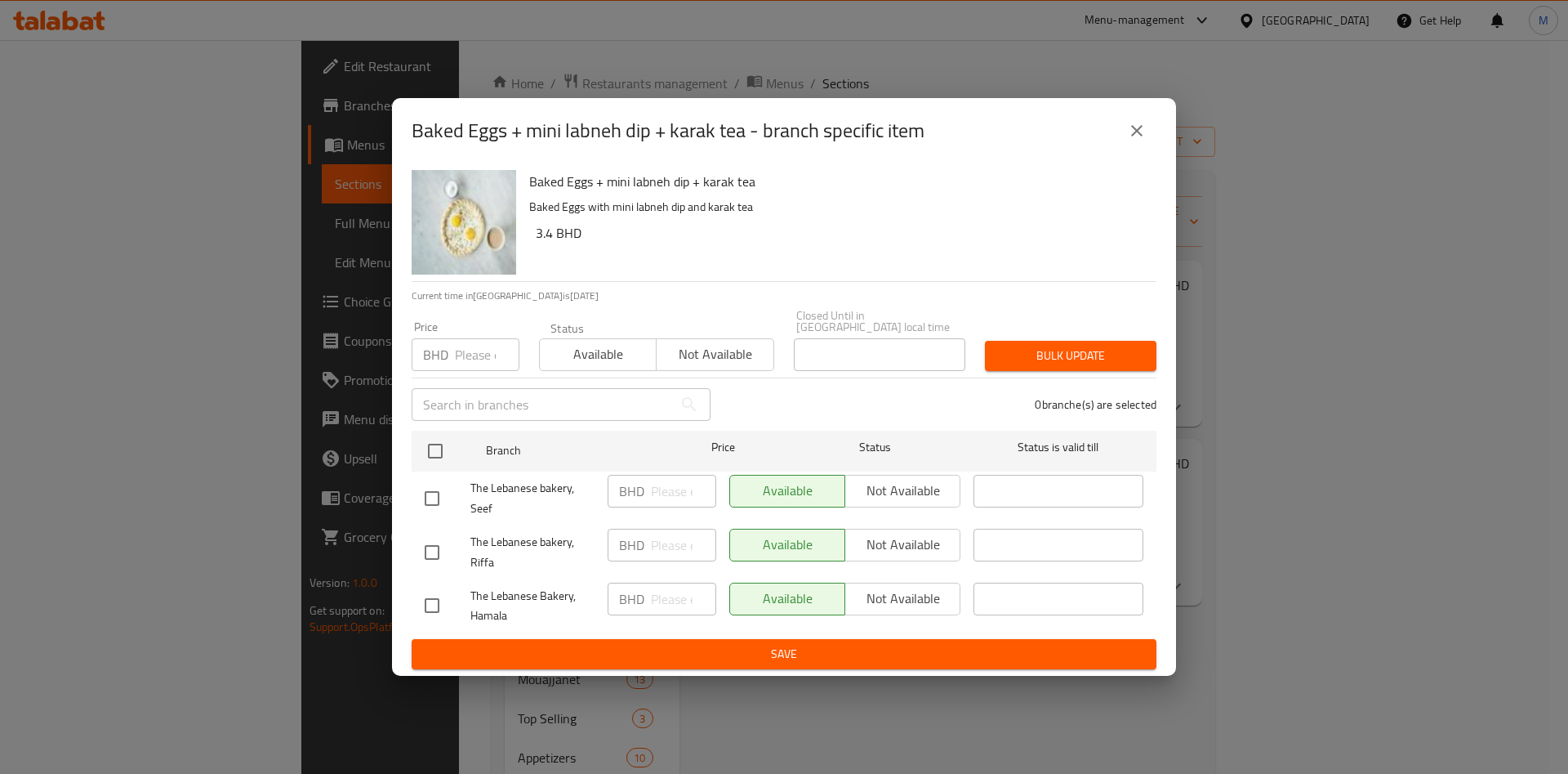
click at [1140, 127] on icon "close" at bounding box center [1137, 130] width 20 height 20
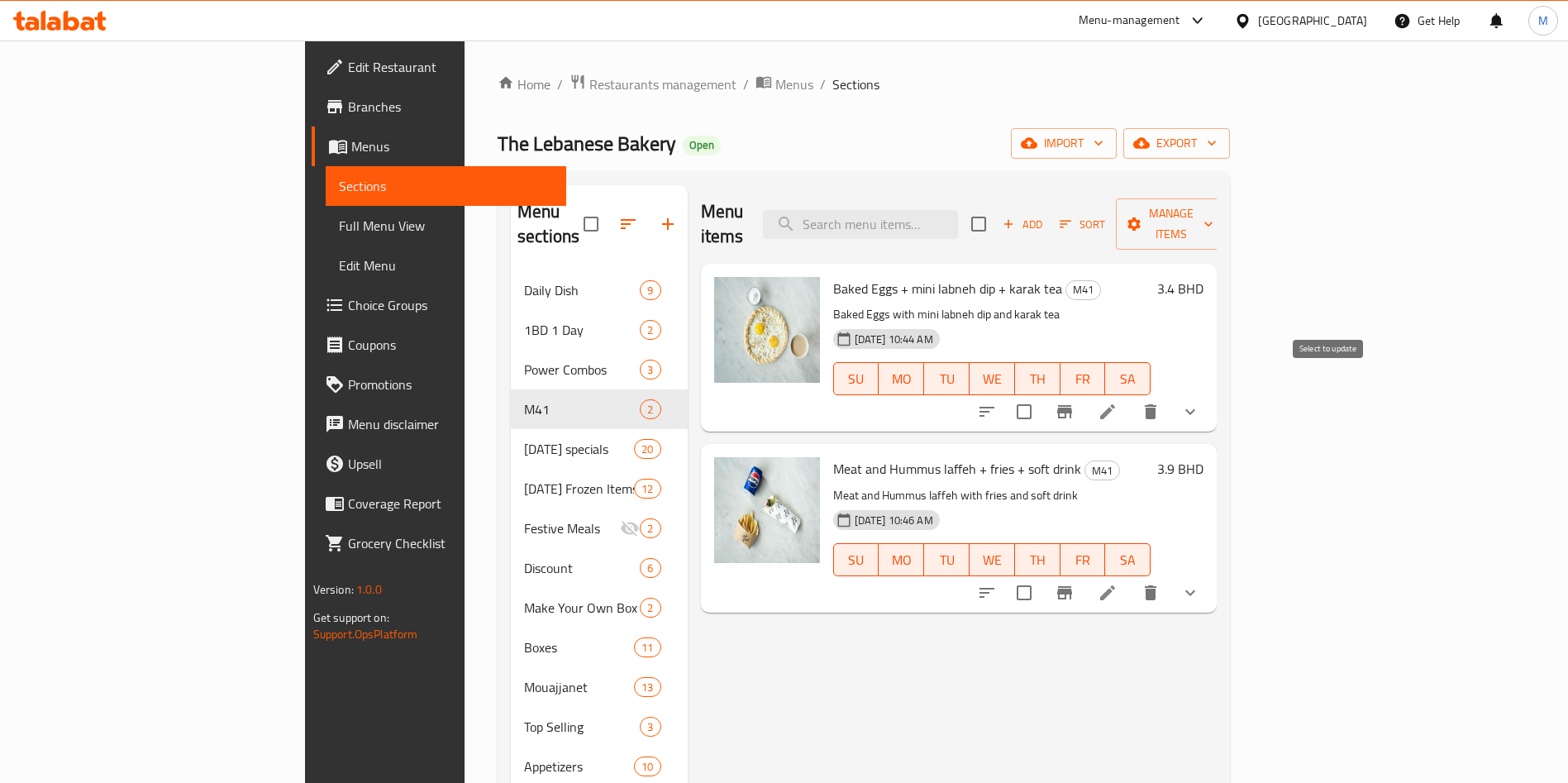
click at [1041, 394] on input "checkbox" at bounding box center [1024, 412] width 35 height 35
checkbox input "true"
click at [1214, 219] on span "Manage items" at bounding box center [1172, 224] width 84 height 41
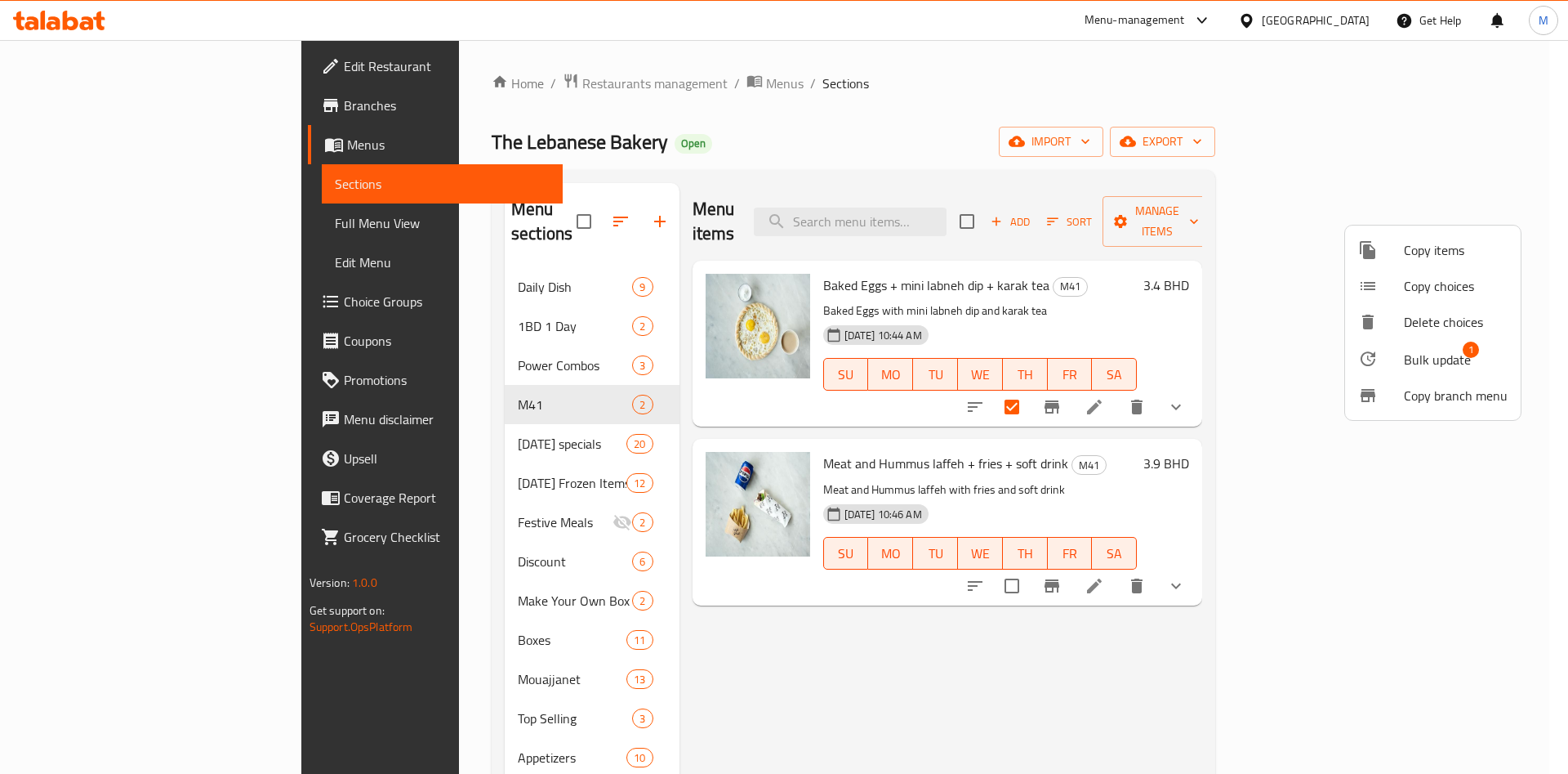
click at [1421, 351] on span "Bulk update" at bounding box center [1437, 359] width 67 height 20
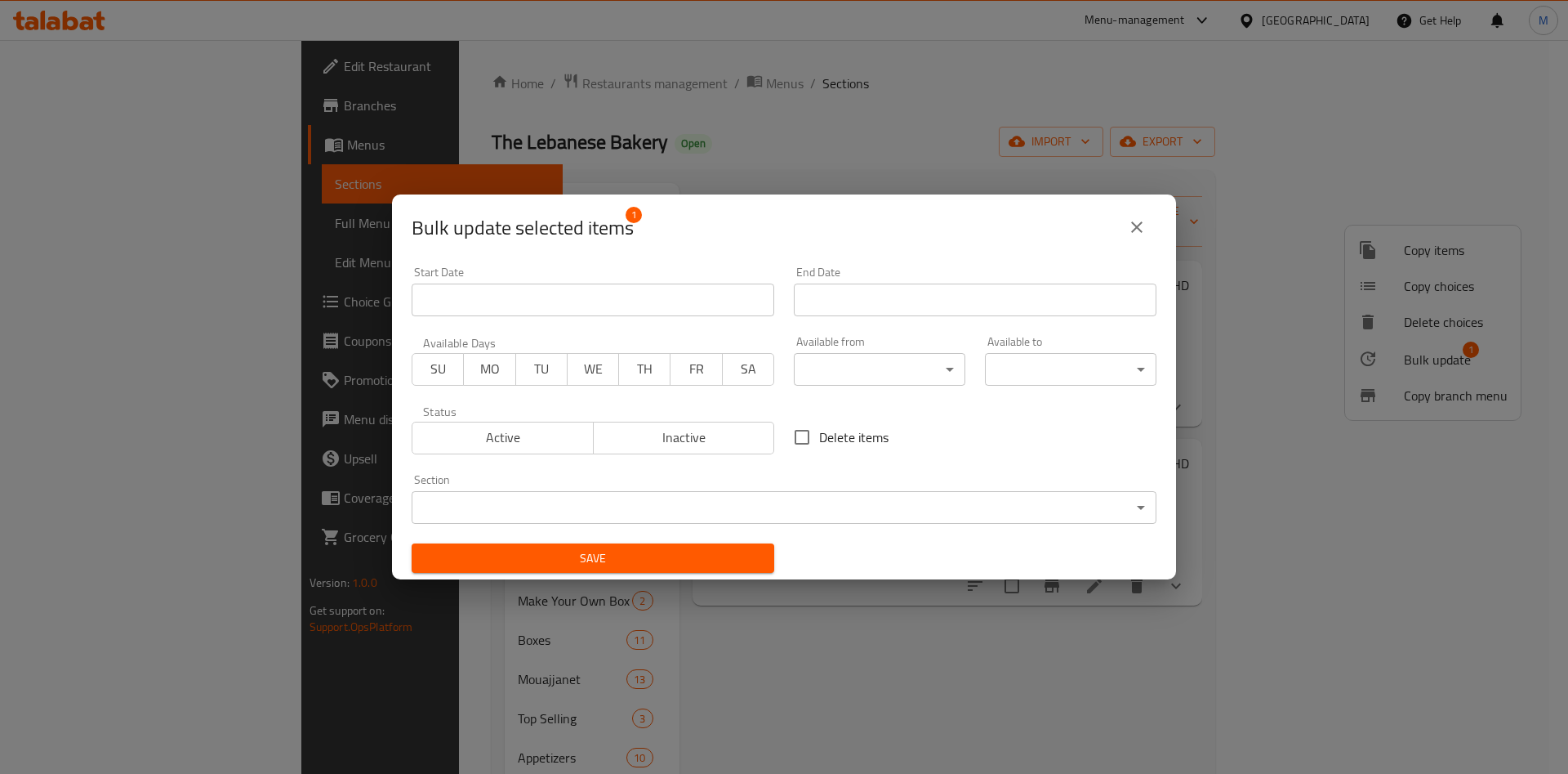
click at [903, 374] on body "​ Menu-management Bahrain Get Help M Edit Restaurant Branches Menus Sections Fu…" at bounding box center [784, 407] width 1568 height 734
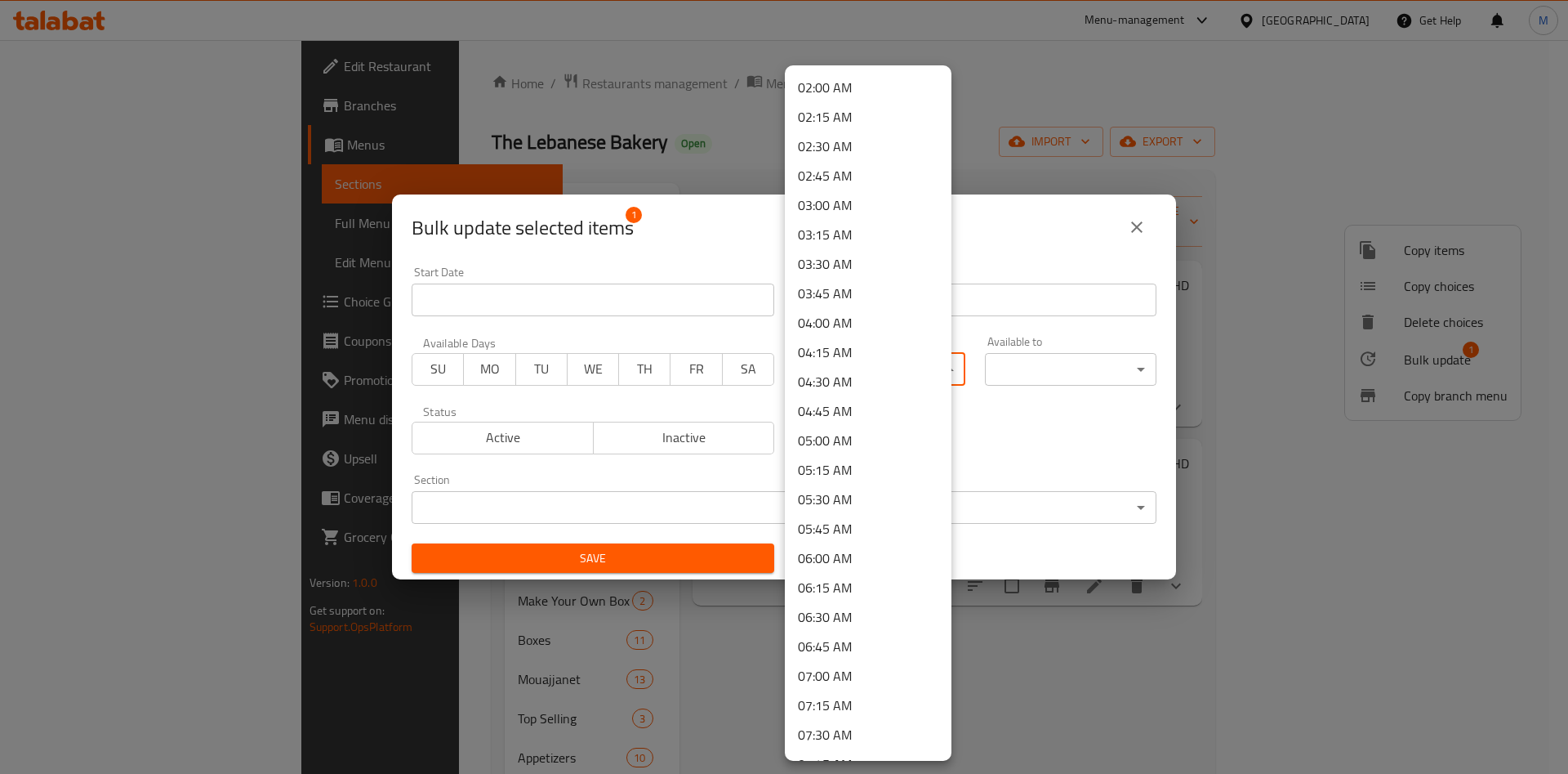
scroll to position [245, 0]
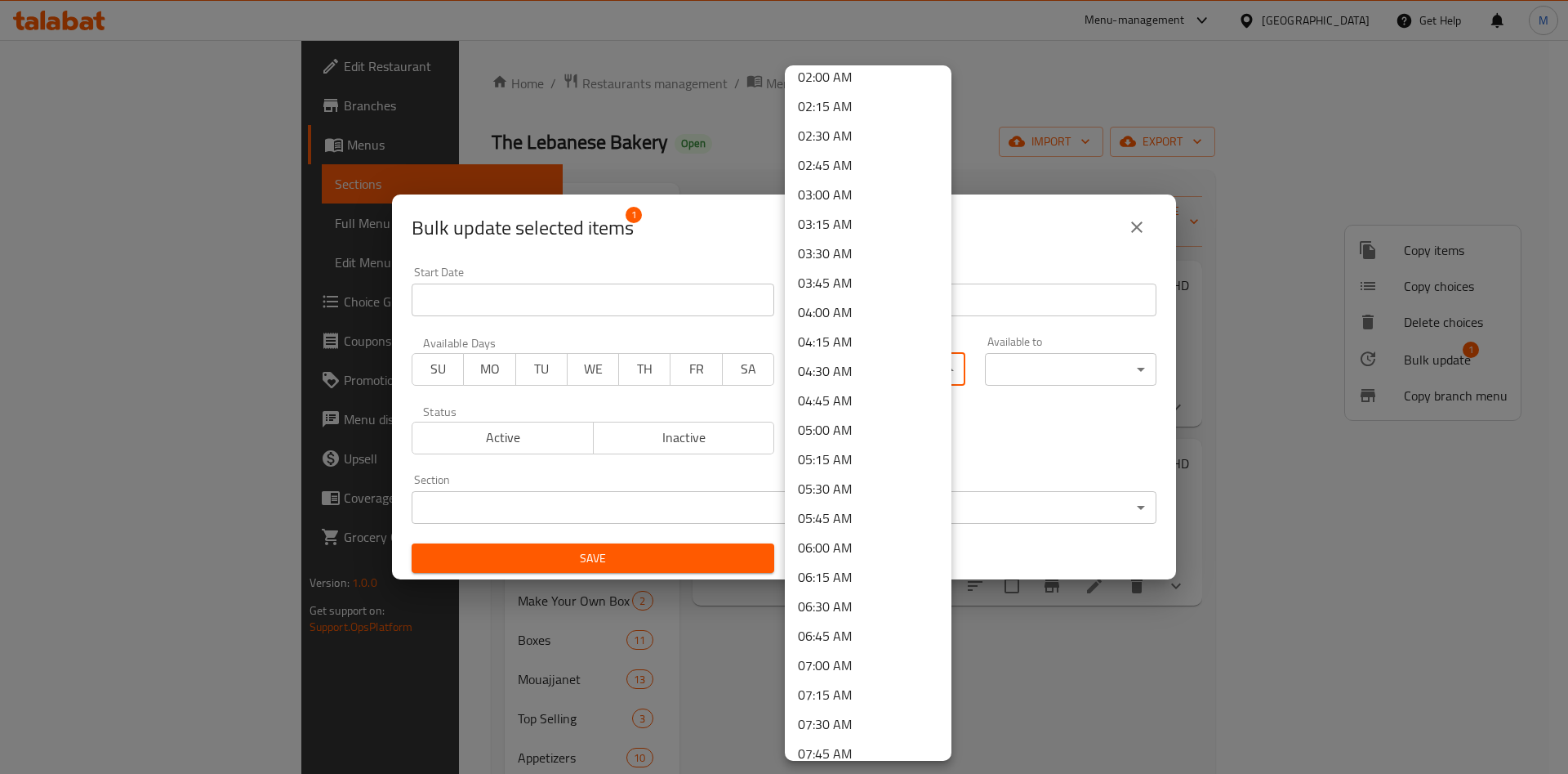
click at [846, 371] on li "04:30 AM" at bounding box center [868, 371] width 167 height 29
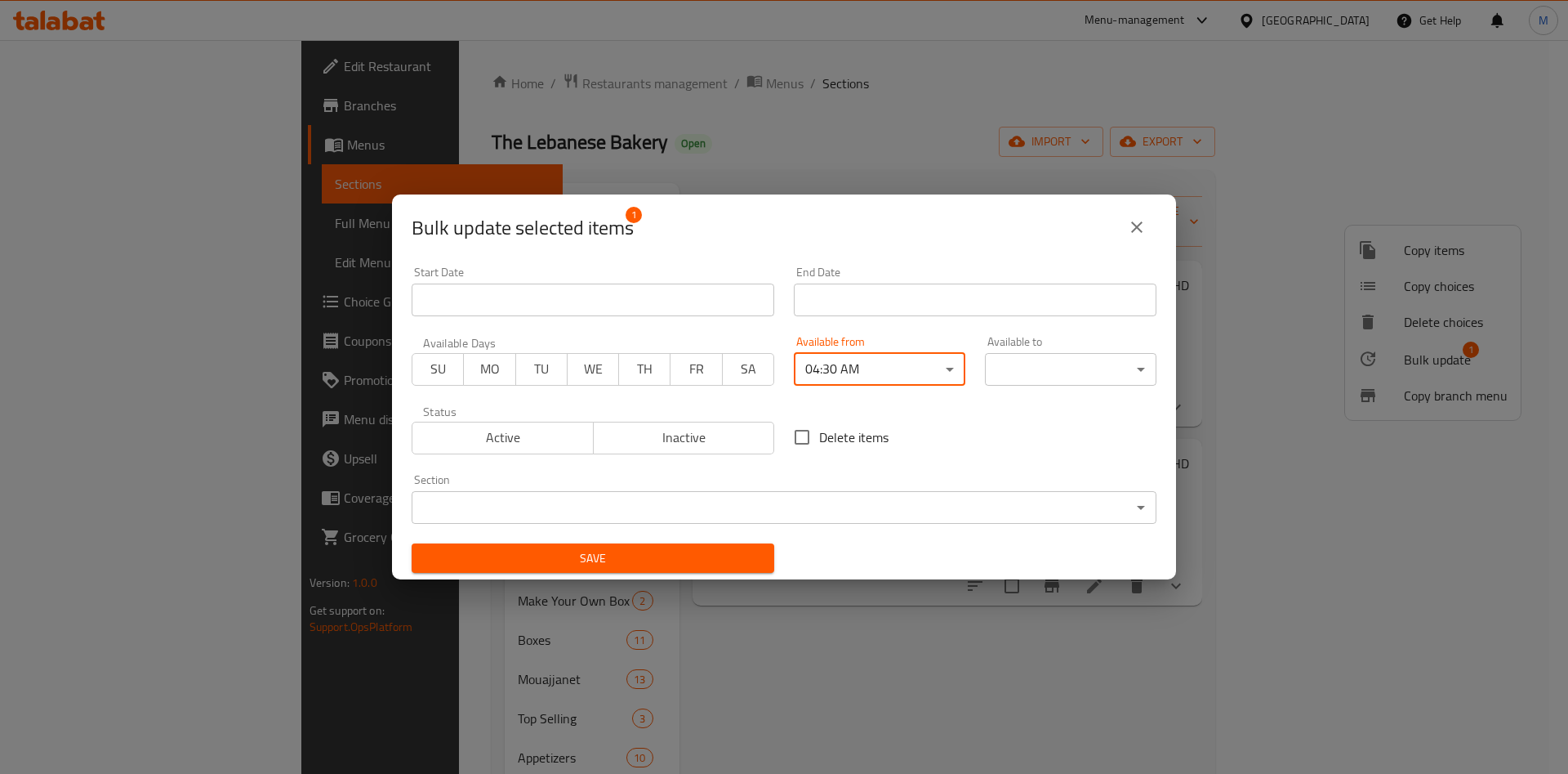
click at [1085, 375] on body "​ Menu-management Bahrain Get Help M Edit Restaurant Branches Menus Sections Fu…" at bounding box center [784, 407] width 1568 height 734
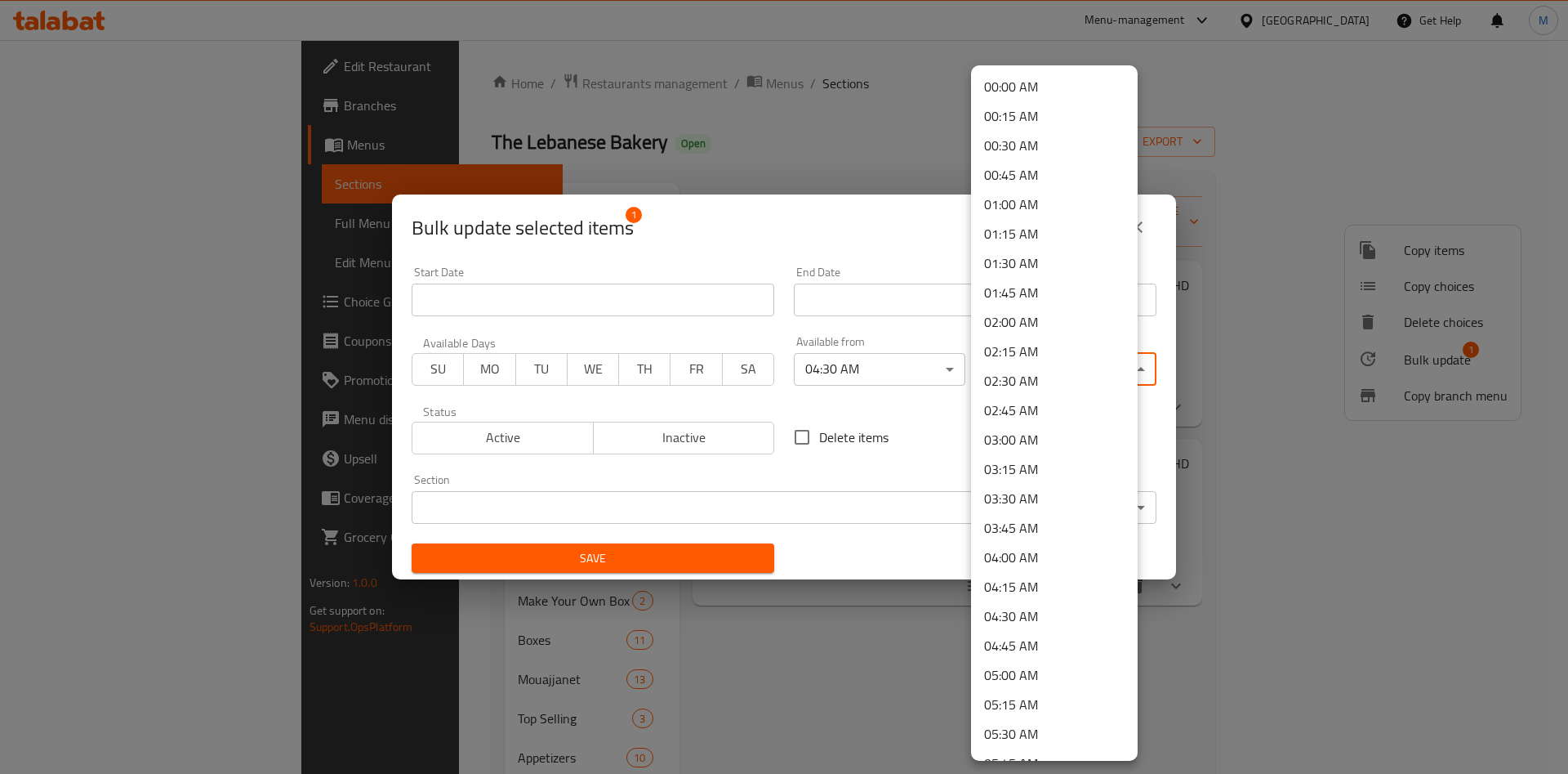
click at [581, 65] on div at bounding box center [784, 387] width 1568 height 774
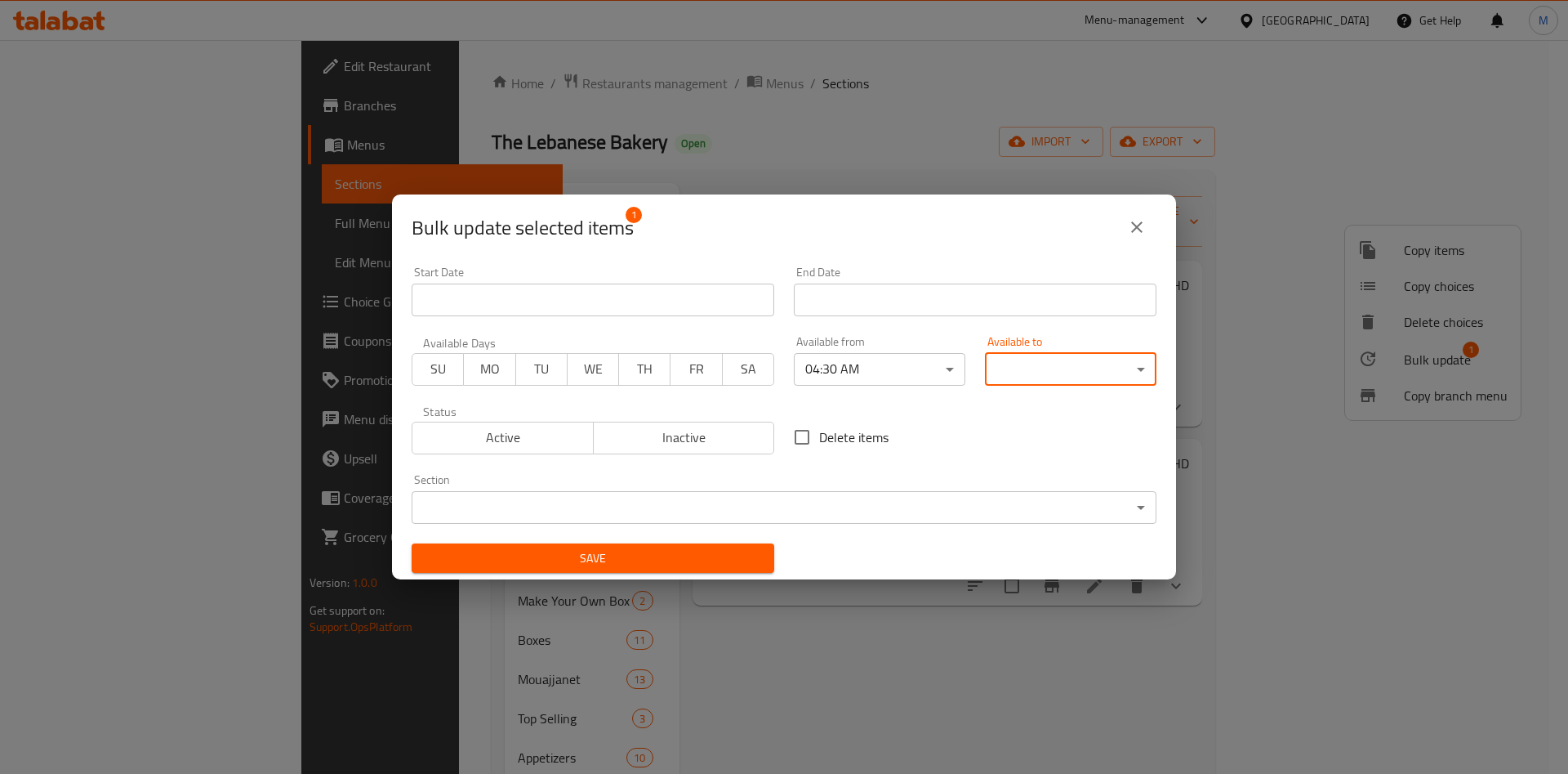
click at [1131, 234] on icon "close" at bounding box center [1137, 227] width 20 height 20
